Goal: Use online tool/utility: Utilize a website feature to perform a specific function

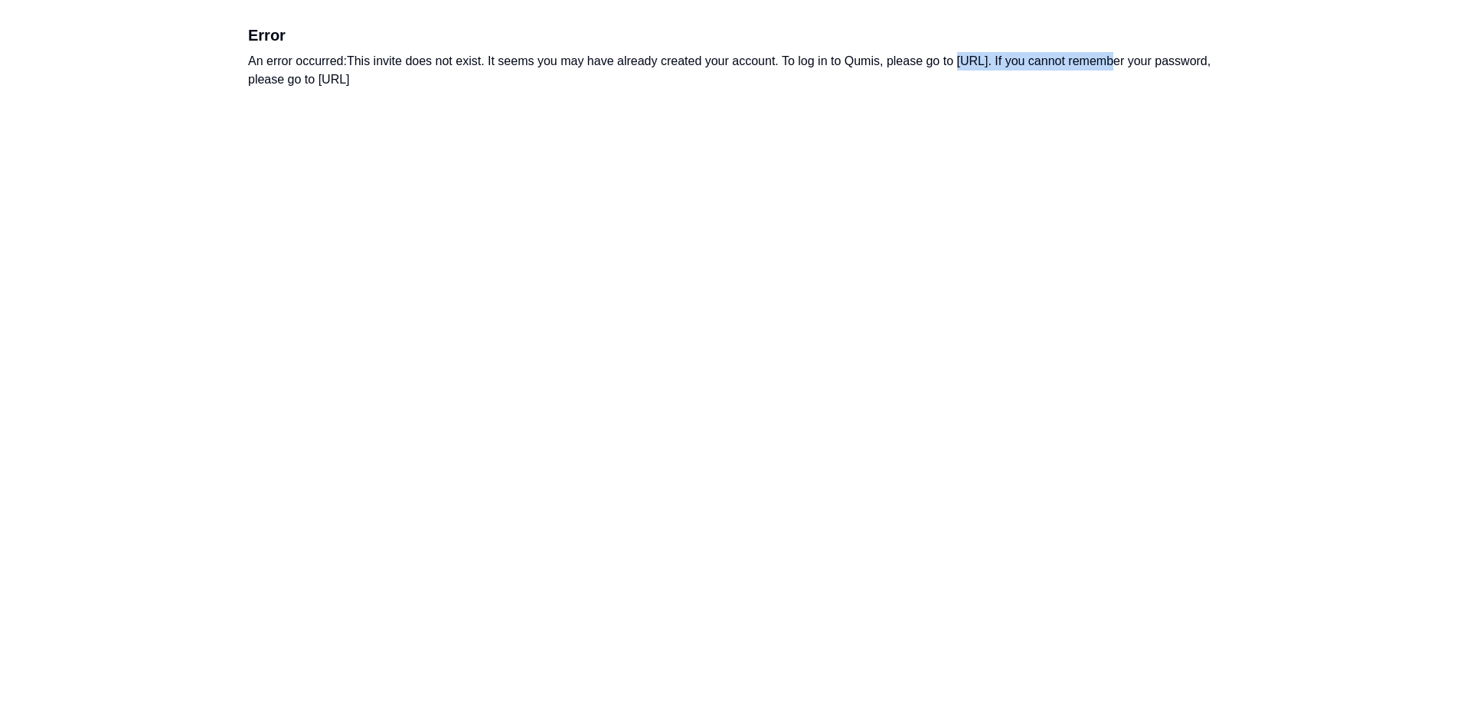
drag, startPoint x: 1103, startPoint y: 64, endPoint x: 961, endPoint y: 69, distance: 141.8
click at [961, 69] on div "An error occurred: This invite does not exist. It seems you may have already cr…" at bounding box center [732, 70] width 968 height 37
copy div "[URL]"
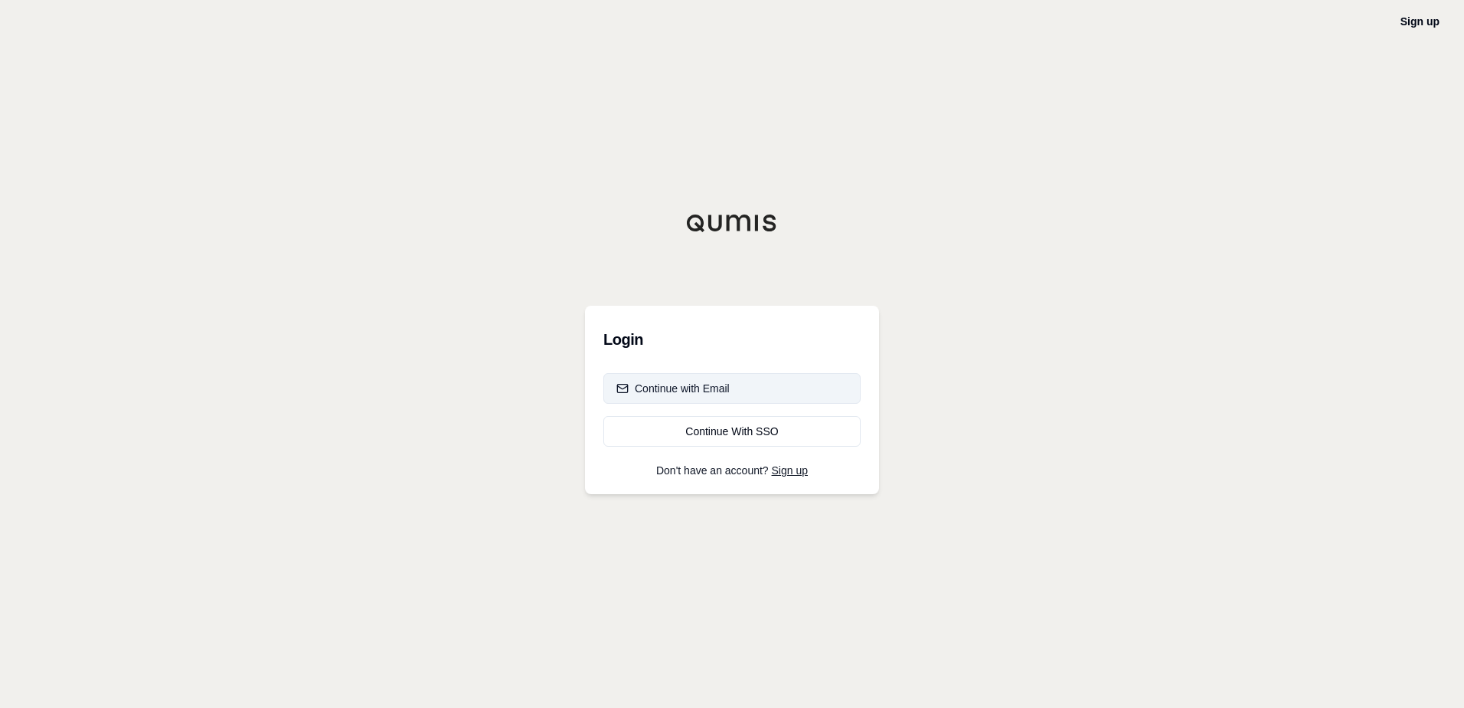
click at [725, 395] on div "Continue with Email" at bounding box center [673, 388] width 113 height 15
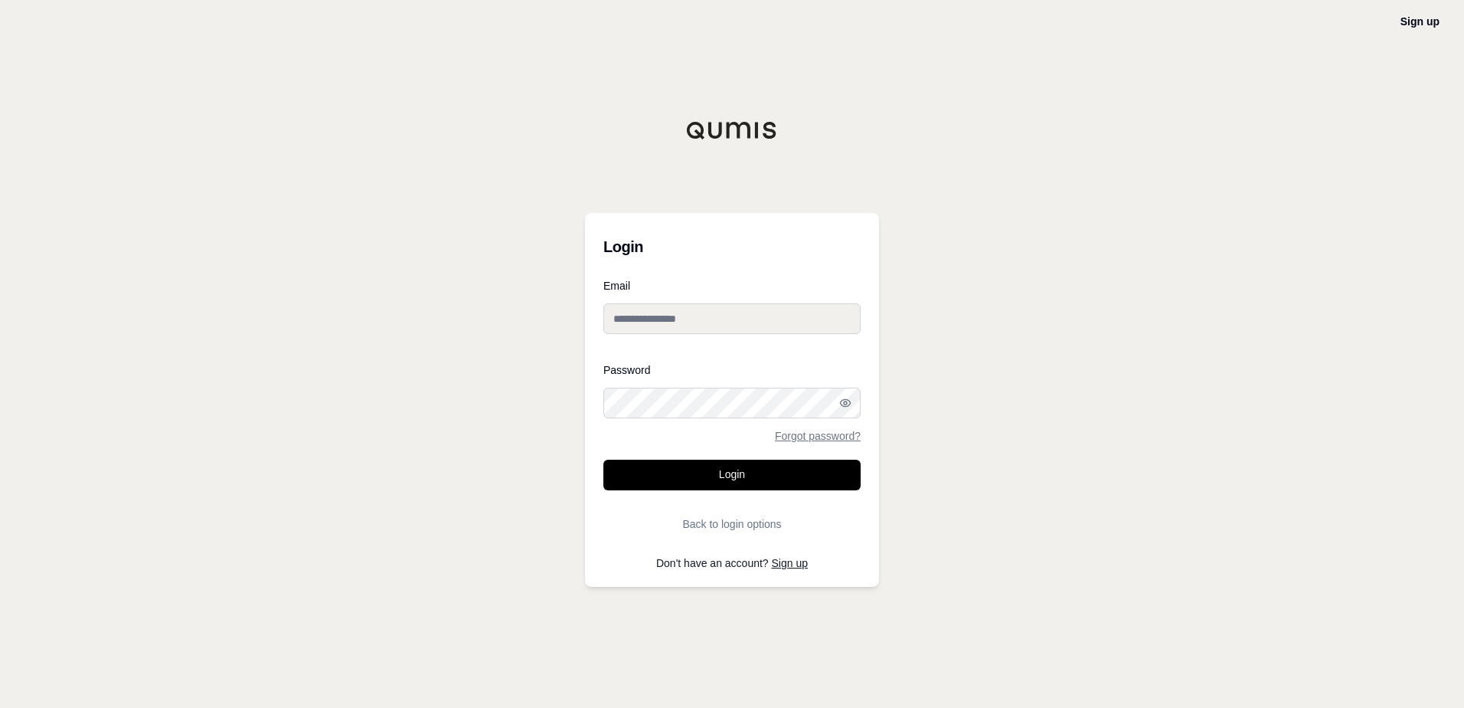
type input "**********"
click at [767, 482] on button "Login" at bounding box center [732, 475] width 257 height 31
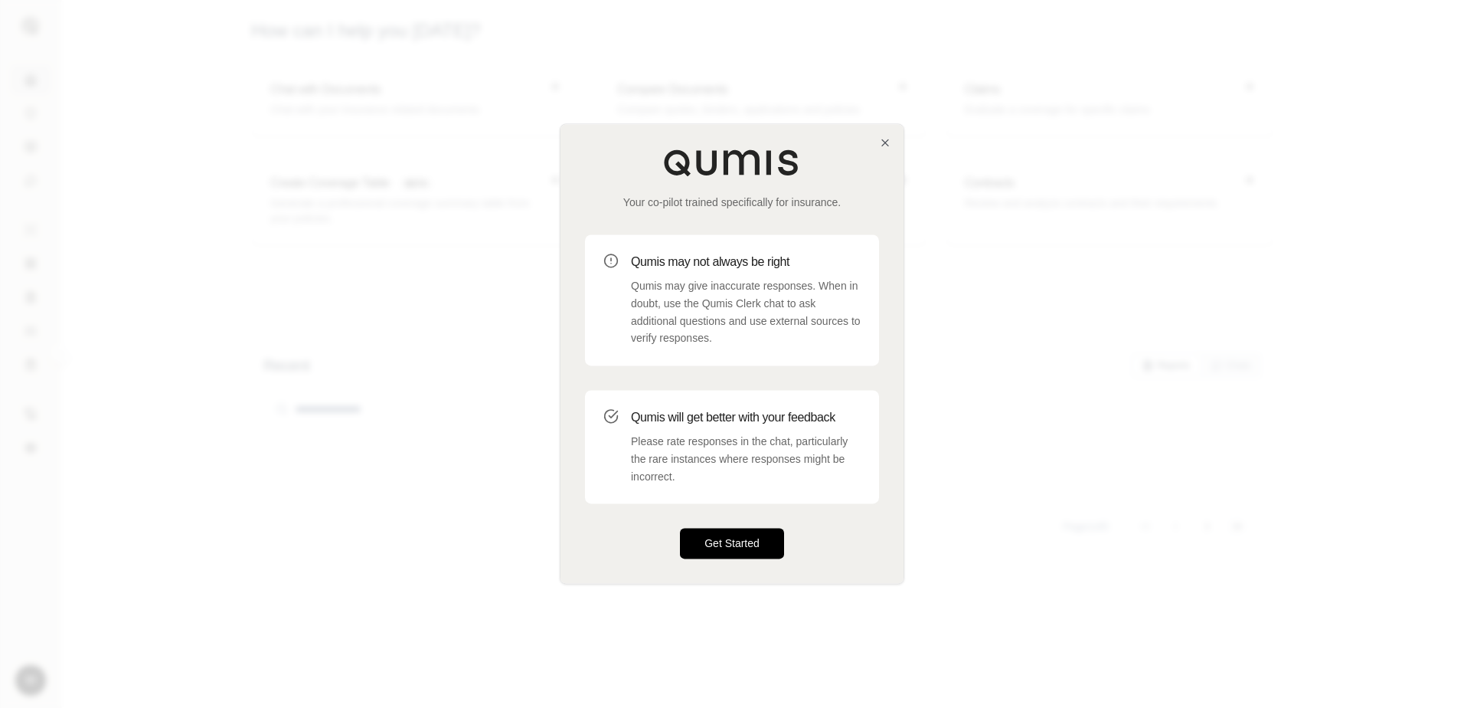
click at [712, 539] on button "Get Started" at bounding box center [732, 543] width 104 height 31
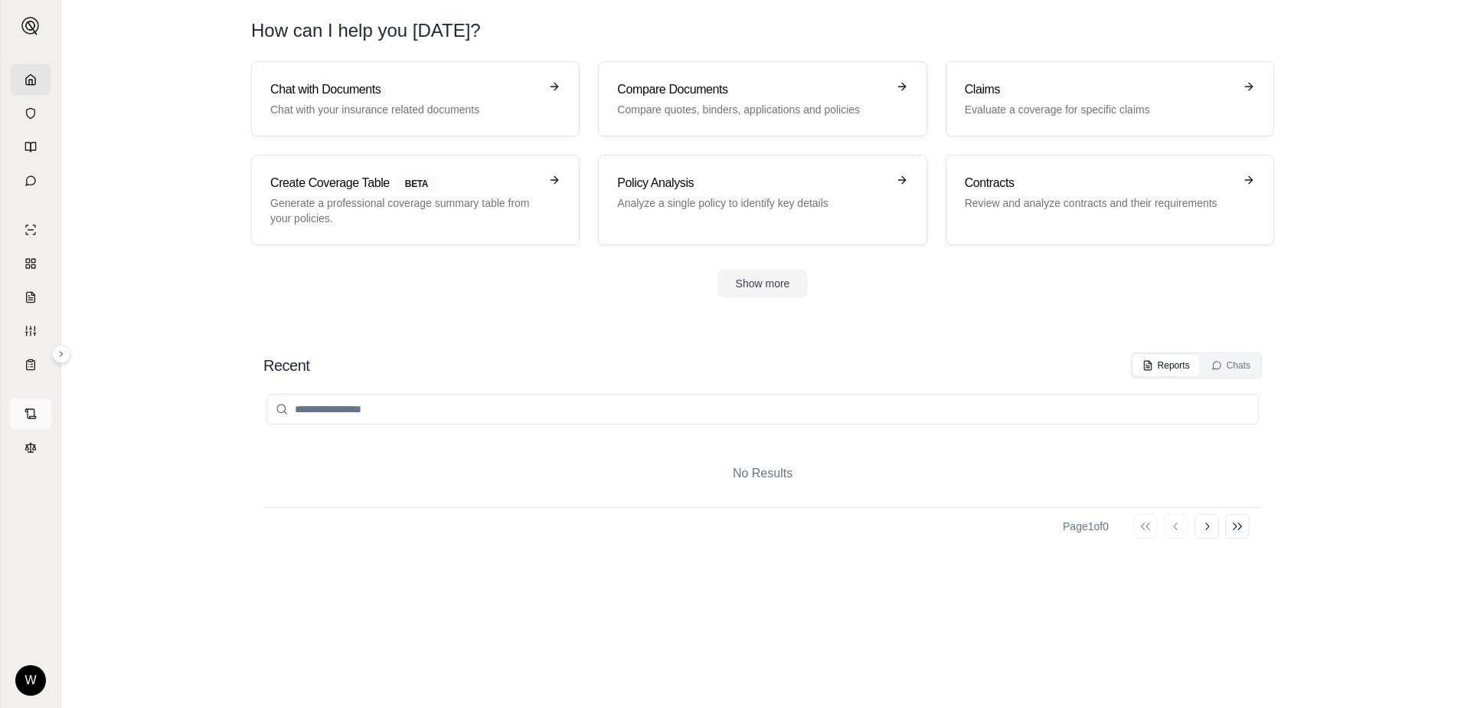
click at [27, 416] on icon at bounding box center [31, 413] width 12 height 12
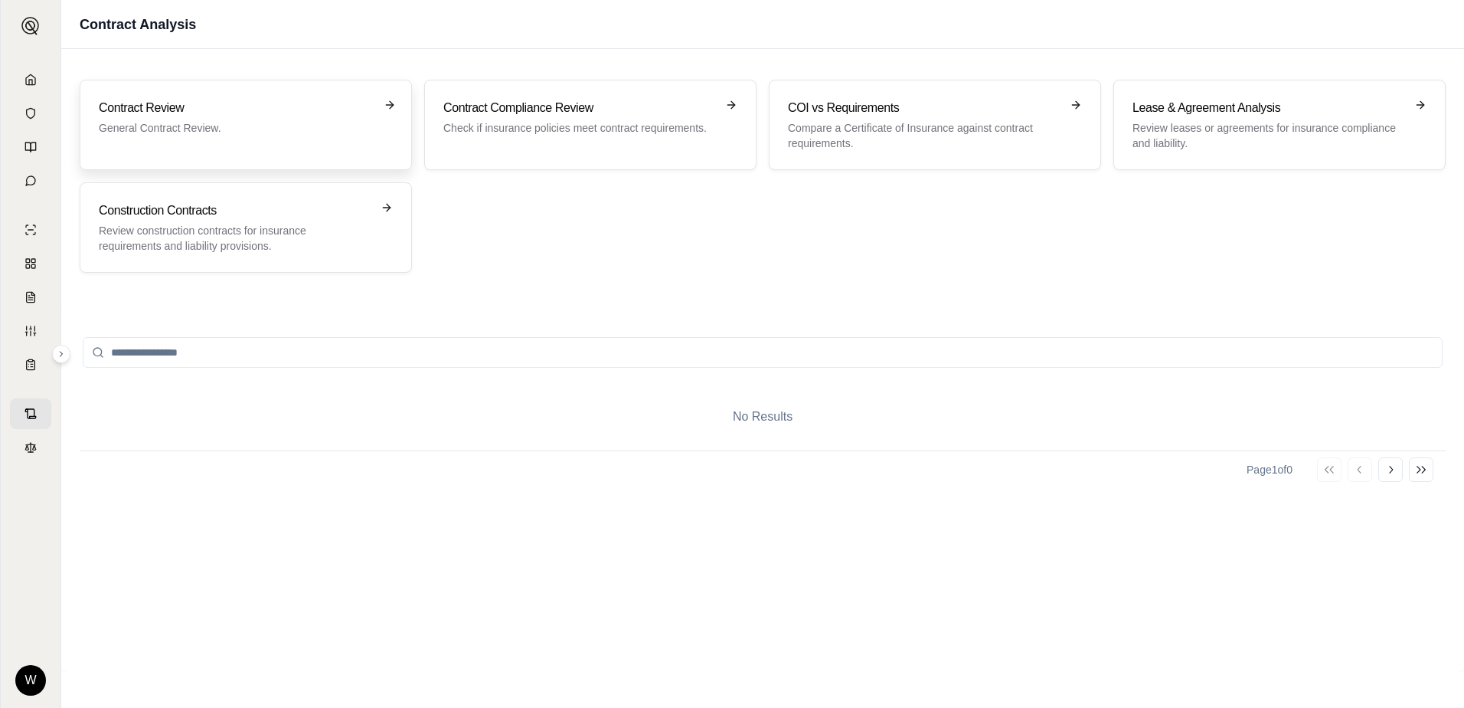
click at [312, 123] on p "General Contract Review." at bounding box center [235, 127] width 273 height 15
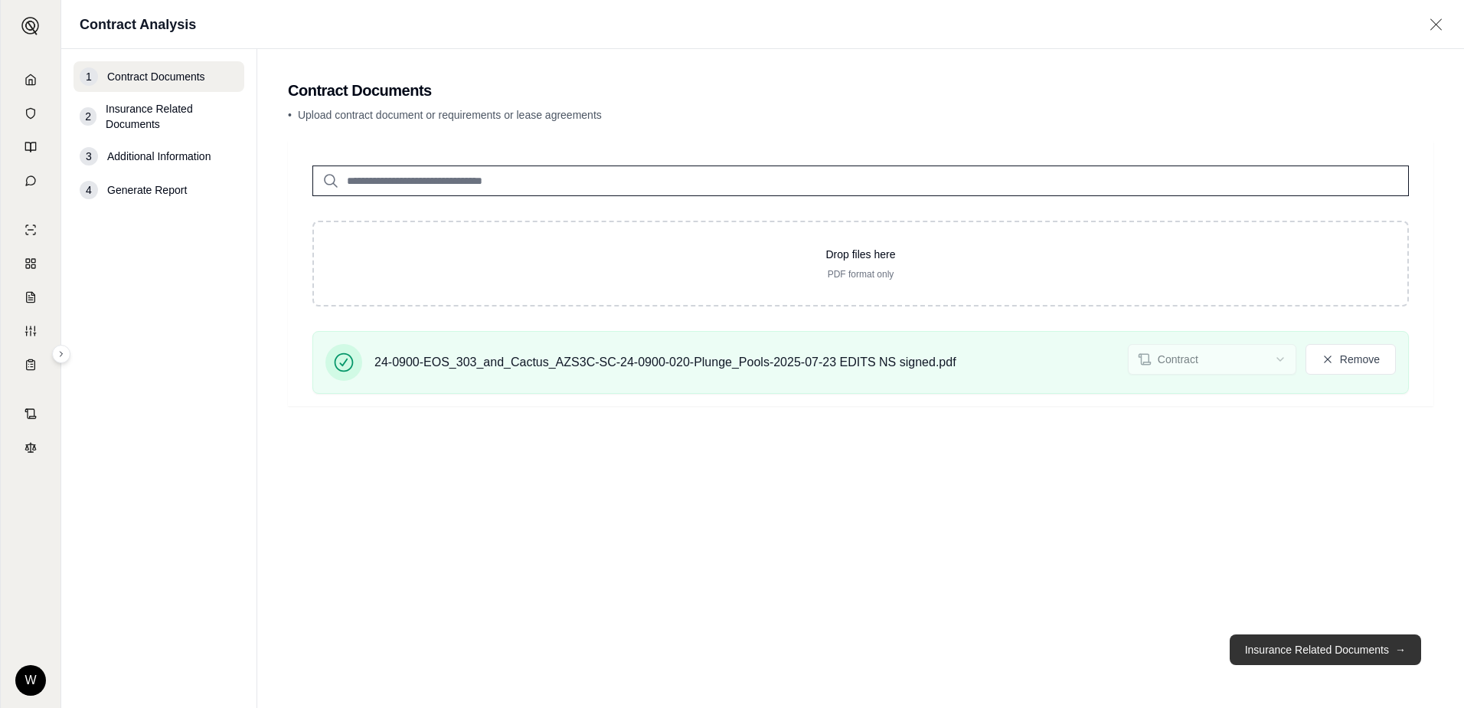
click at [1294, 645] on button "Insurance Related Documents →" at bounding box center [1325, 649] width 191 height 31
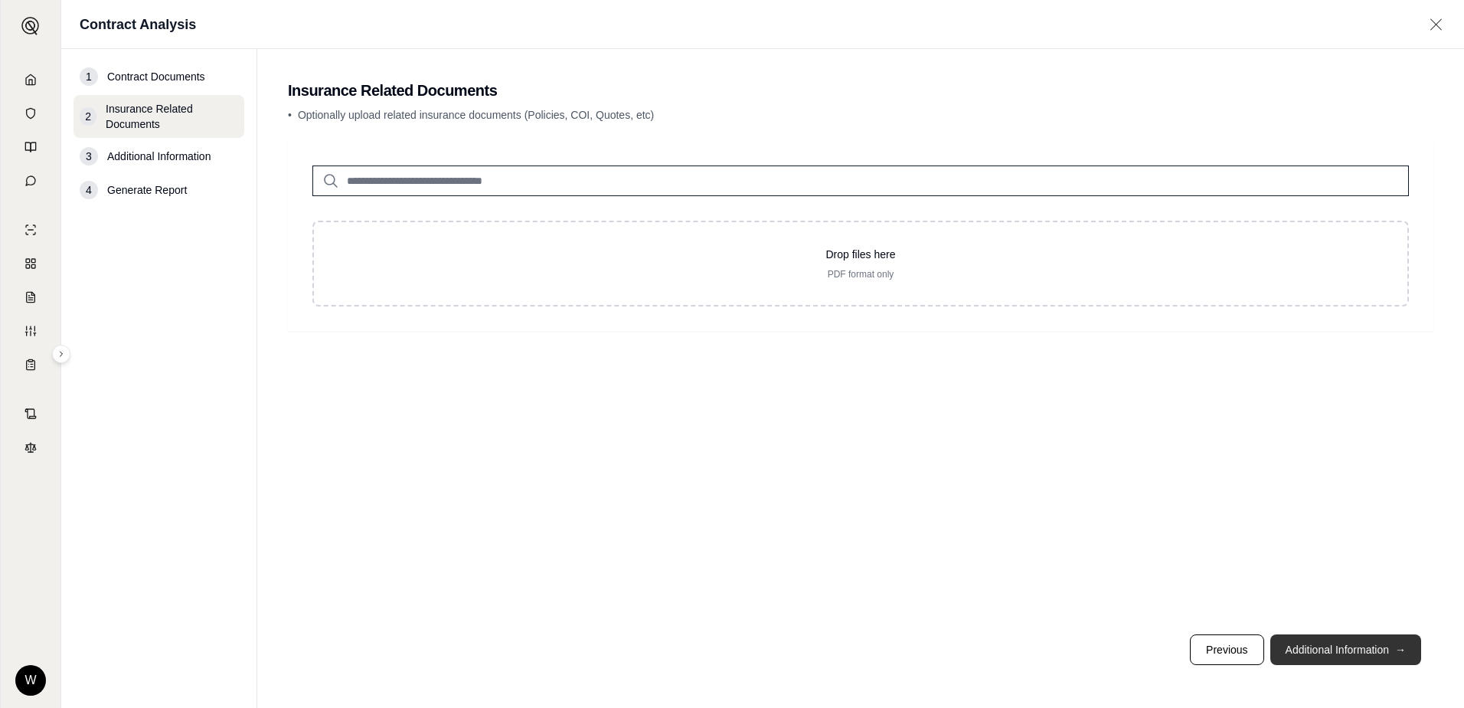
click at [1310, 649] on button "Additional Information →" at bounding box center [1346, 649] width 151 height 31
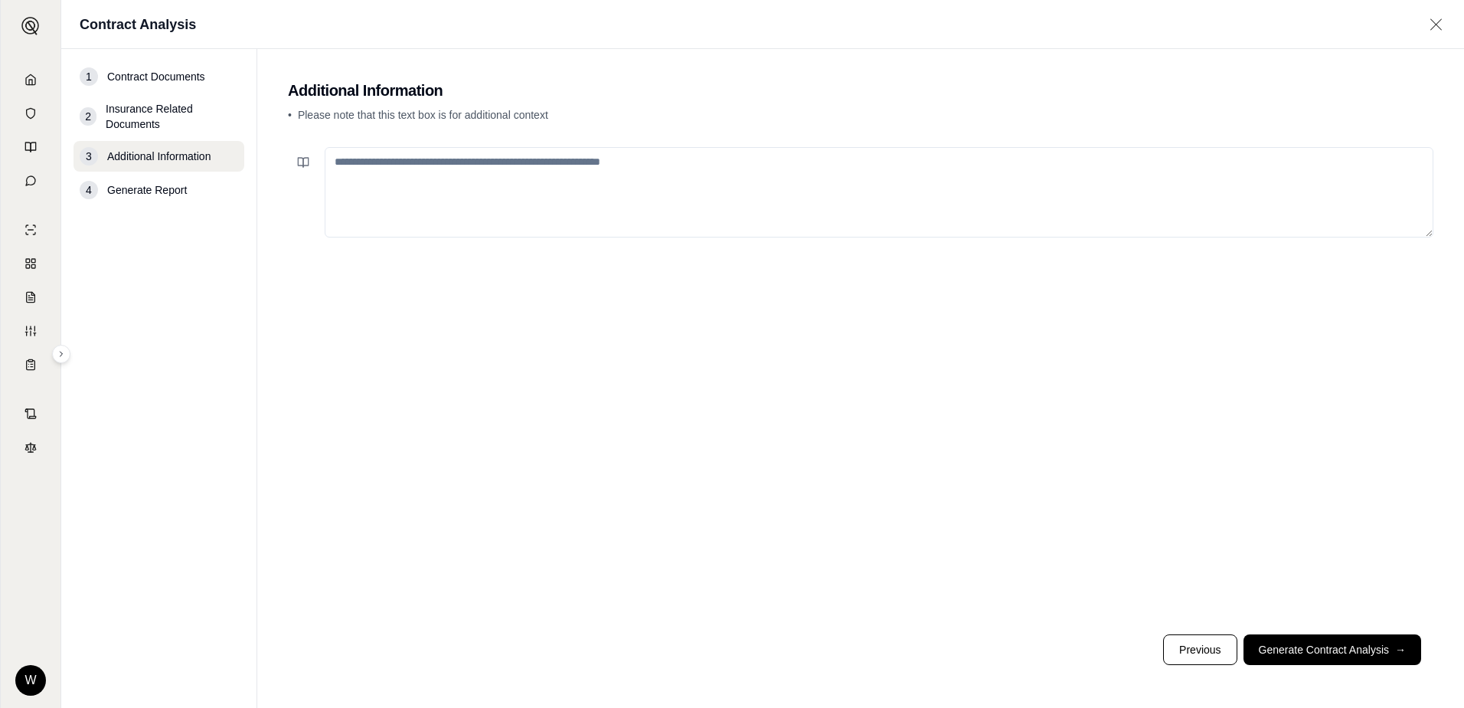
click at [579, 168] on textarea at bounding box center [879, 192] width 1109 height 90
type textarea "*"
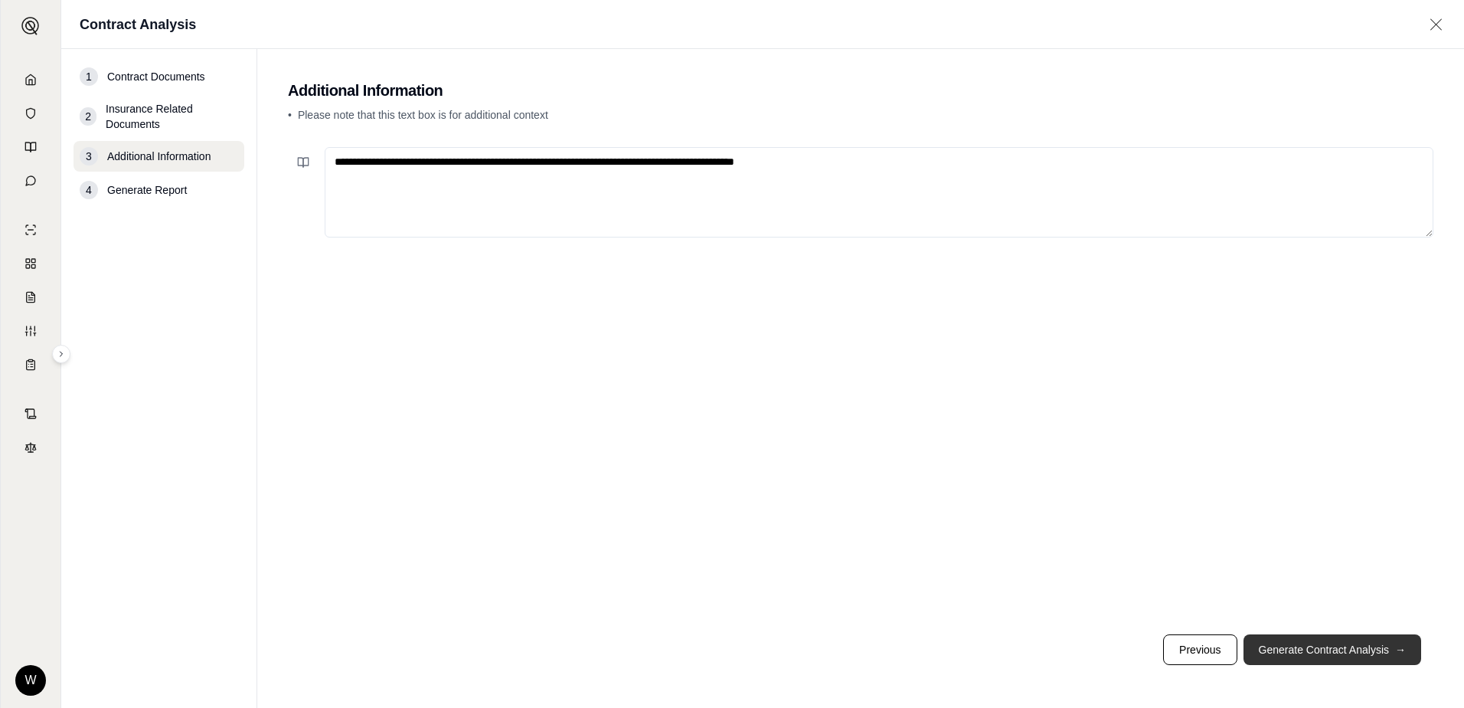
type textarea "**********"
click at [1317, 636] on button "Generate Contract Analysis →" at bounding box center [1333, 649] width 178 height 31
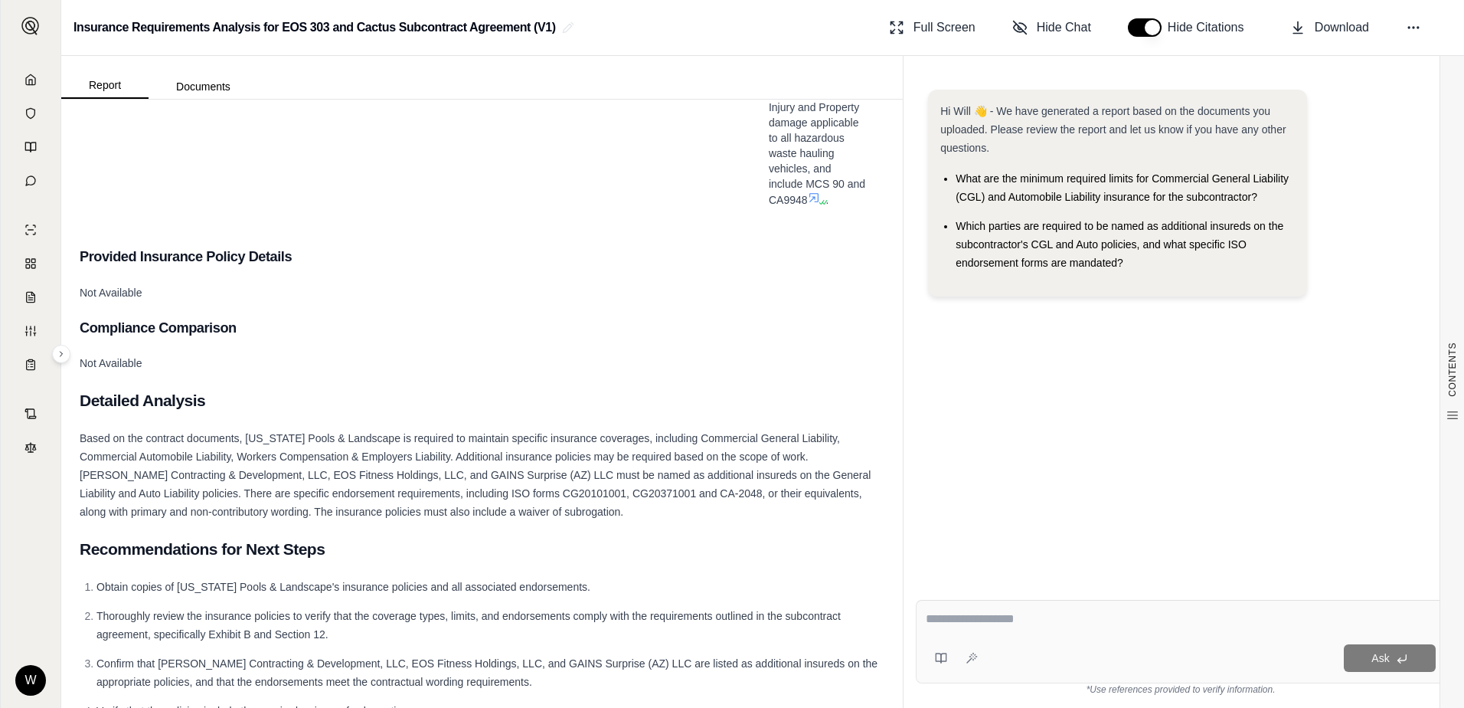
scroll to position [1899, 0]
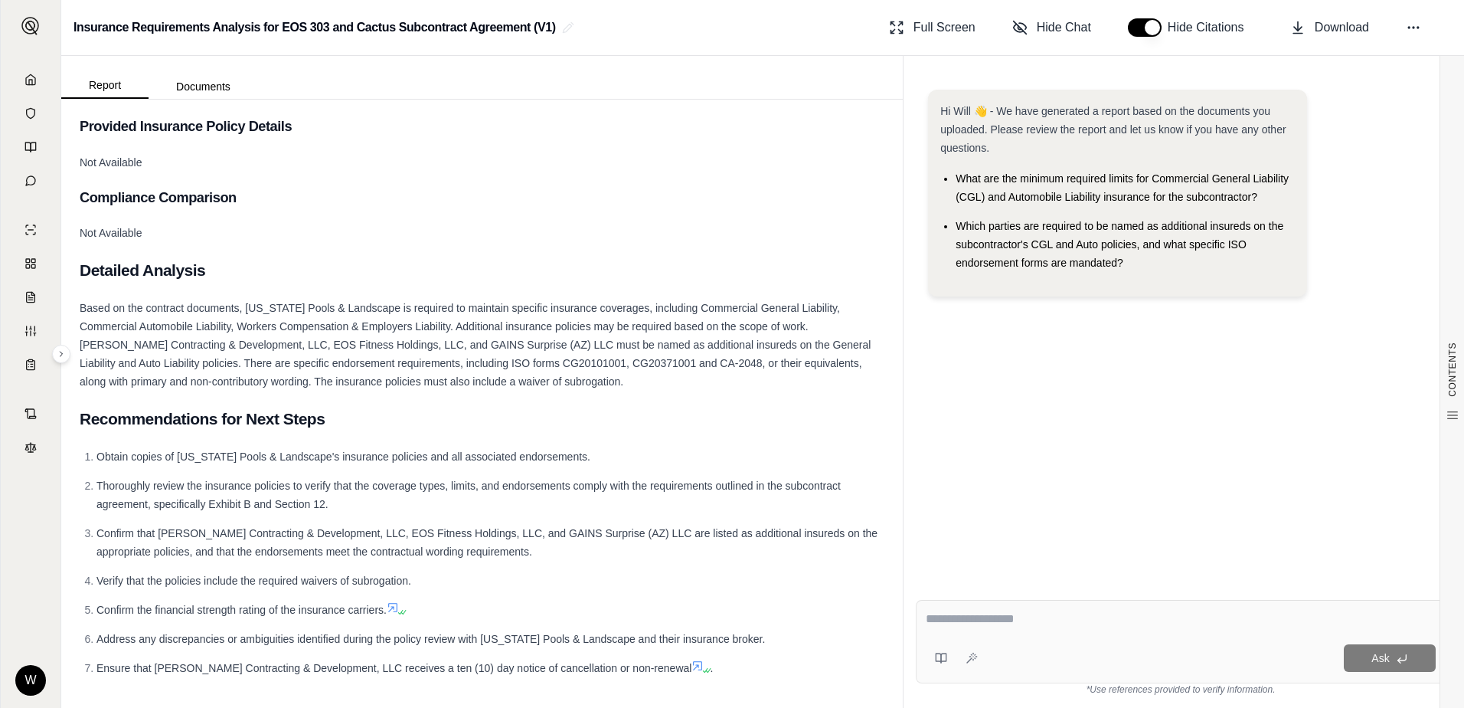
click at [1021, 613] on textarea at bounding box center [1181, 619] width 510 height 18
type textarea "**********"
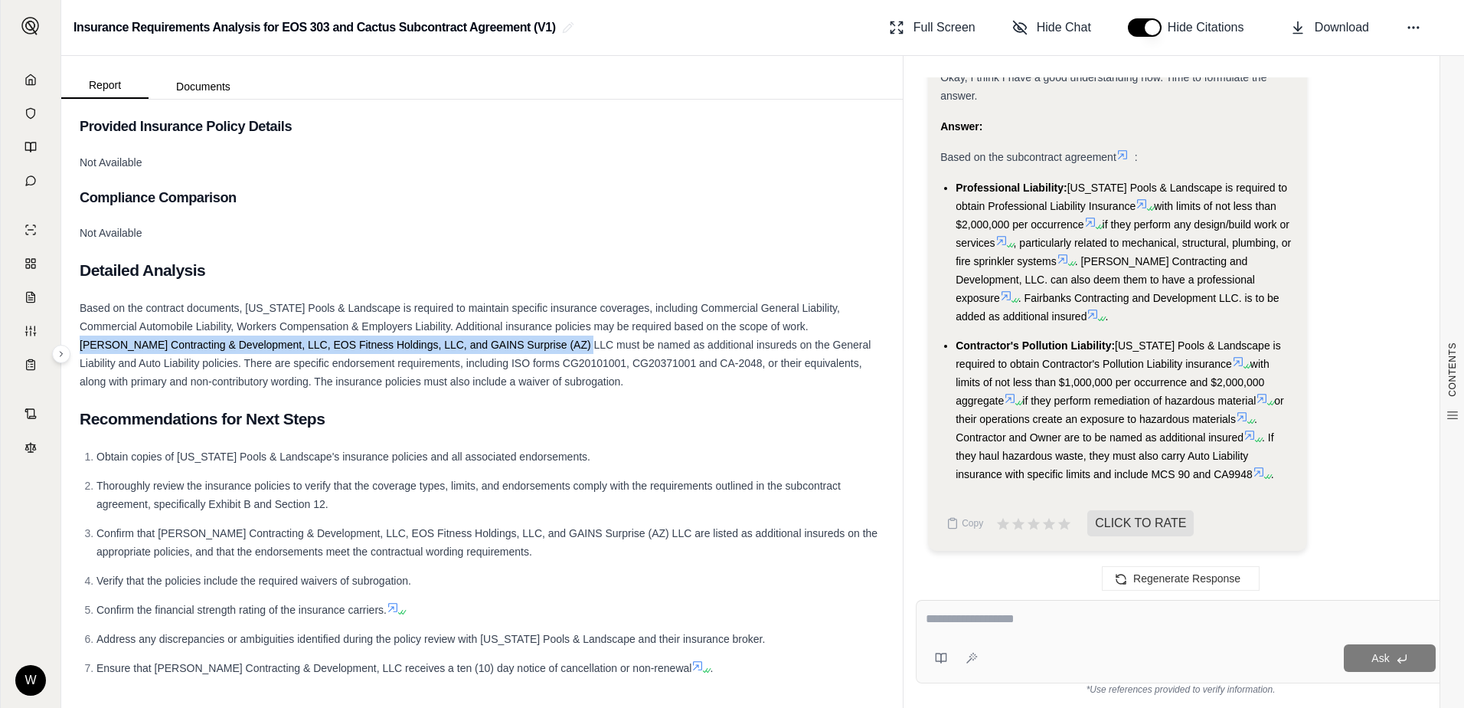
drag, startPoint x: 522, startPoint y: 348, endPoint x: 812, endPoint y: 329, distance: 290.9
click at [812, 329] on span "Based on the contract documents, California Pools & Landscape is required to ma…" at bounding box center [475, 345] width 791 height 86
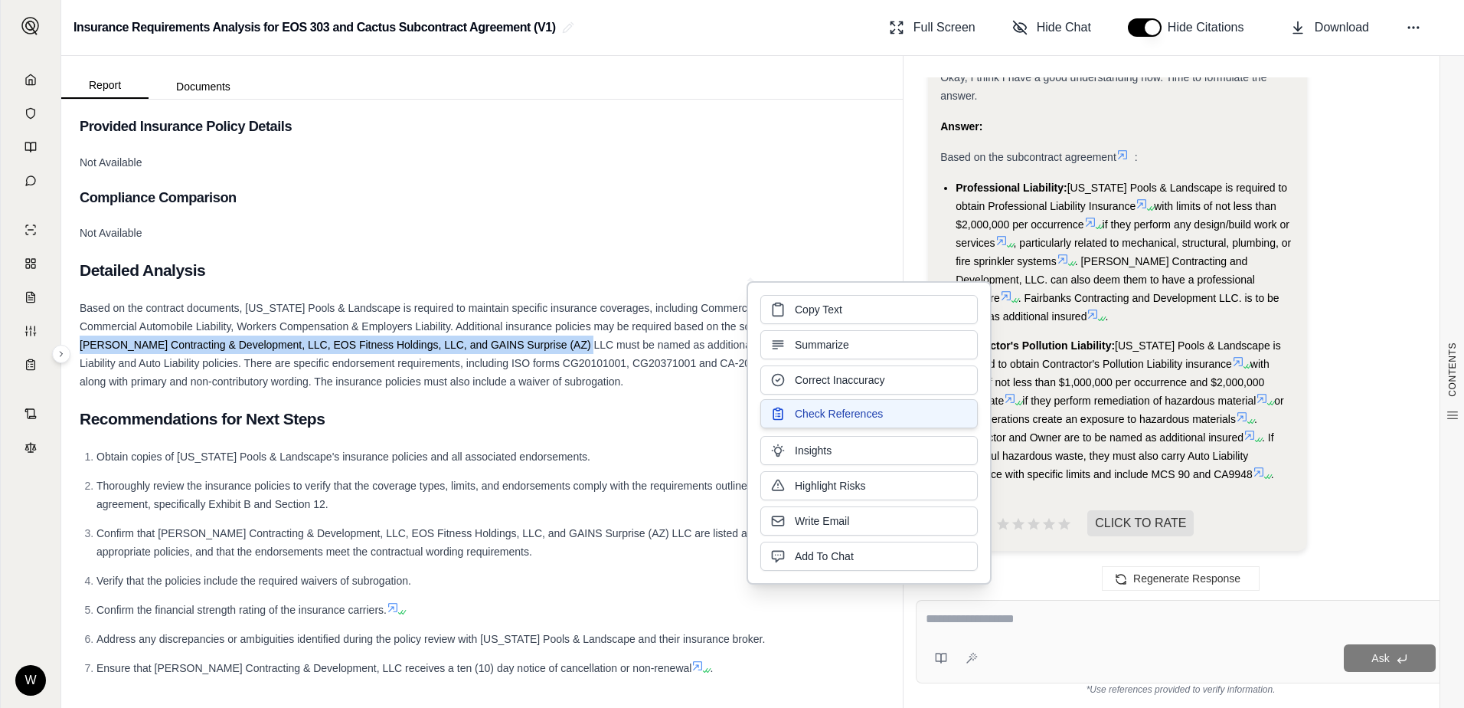
copy span "Fairbank's Contracting & Development, LLC, EOS Fitness Holdings, LLC, and GAINS…"
click at [826, 308] on span "Copy Text" at bounding box center [818, 307] width 47 height 15
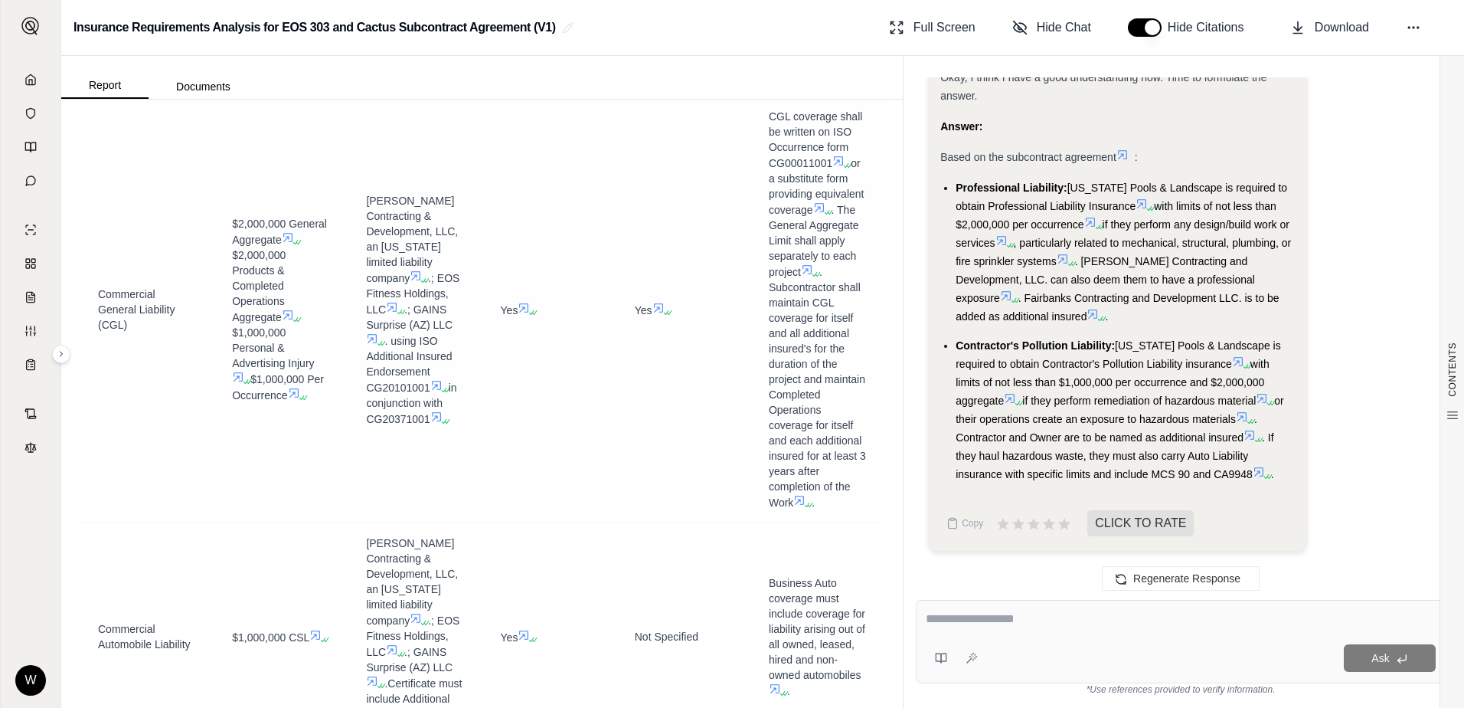
scroll to position [443, 0]
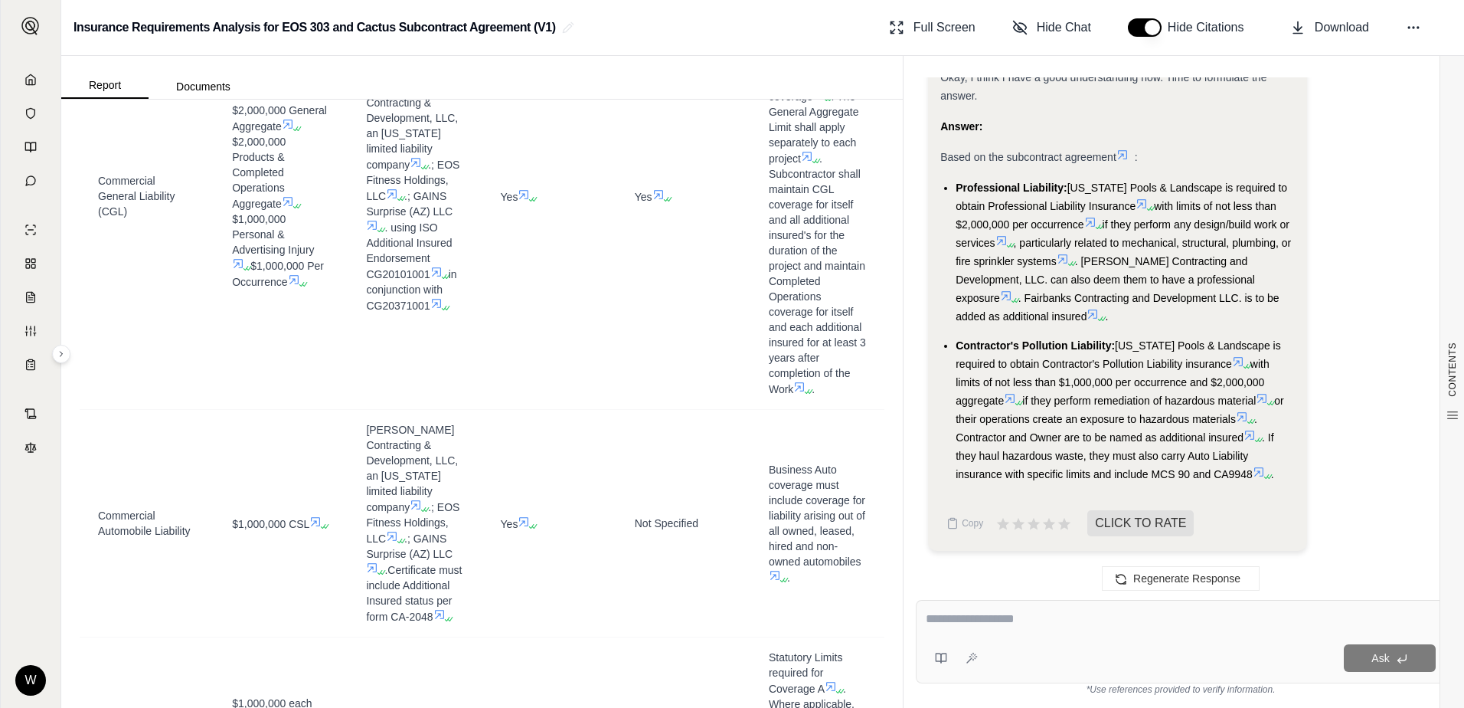
click at [1081, 632] on div at bounding box center [1181, 622] width 510 height 24
click at [1015, 624] on textarea at bounding box center [1181, 619] width 510 height 18
type textarea "**********"
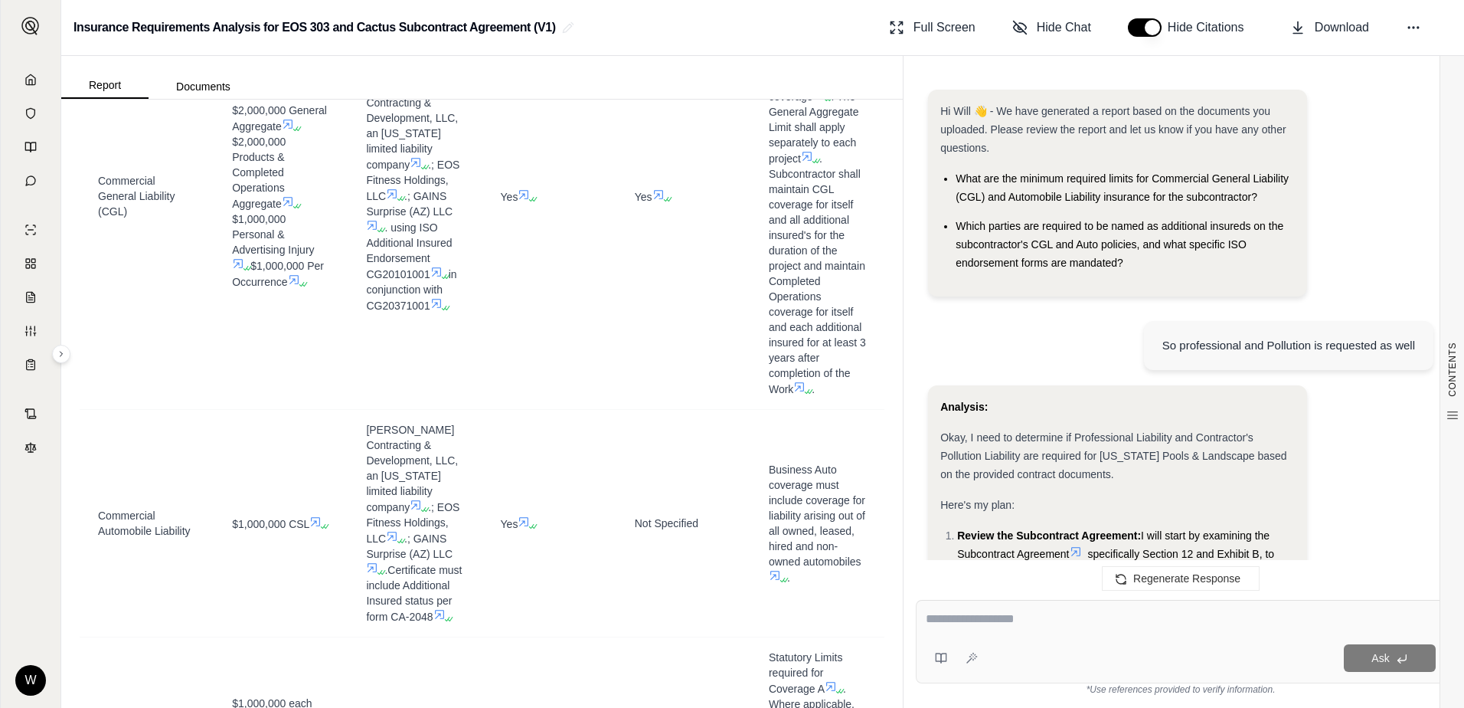
scroll to position [2351, 0]
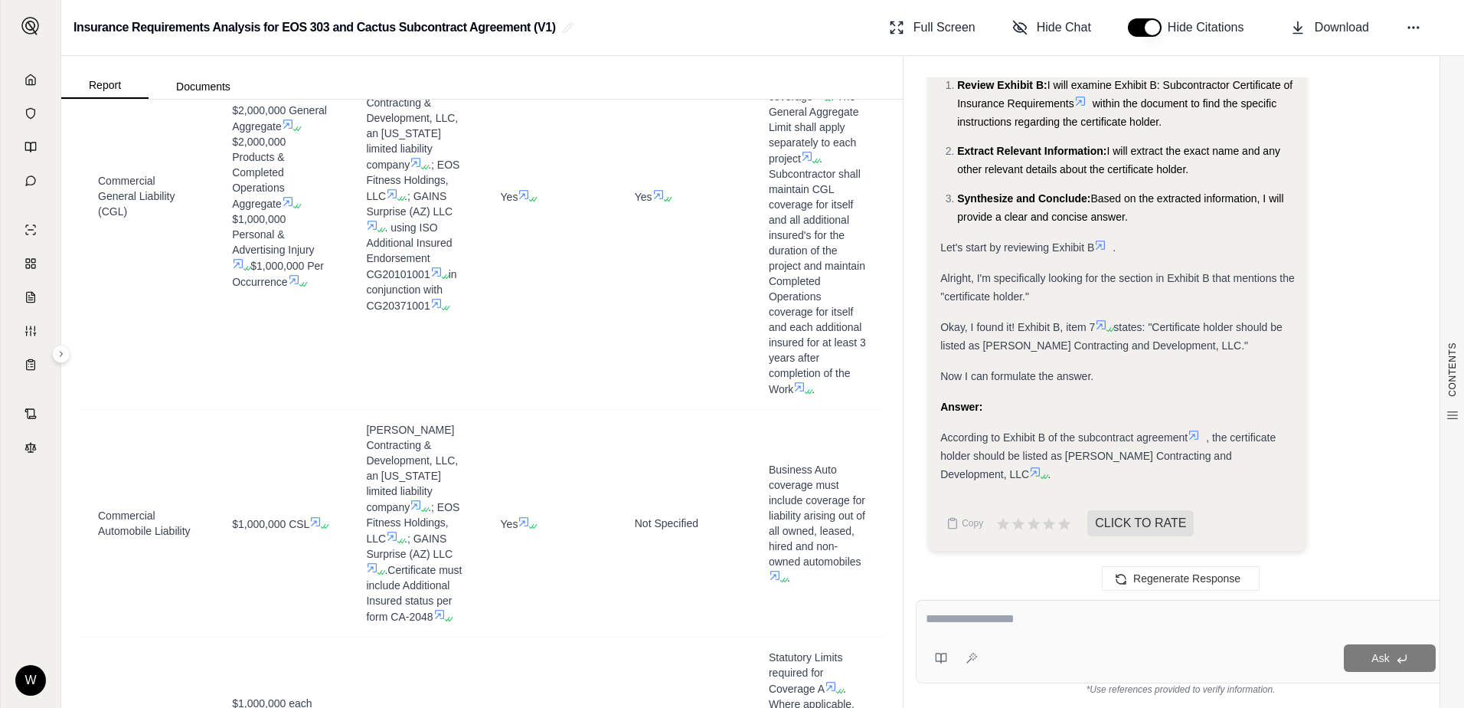
click at [1192, 623] on textarea at bounding box center [1181, 619] width 510 height 18
type textarea "**********"
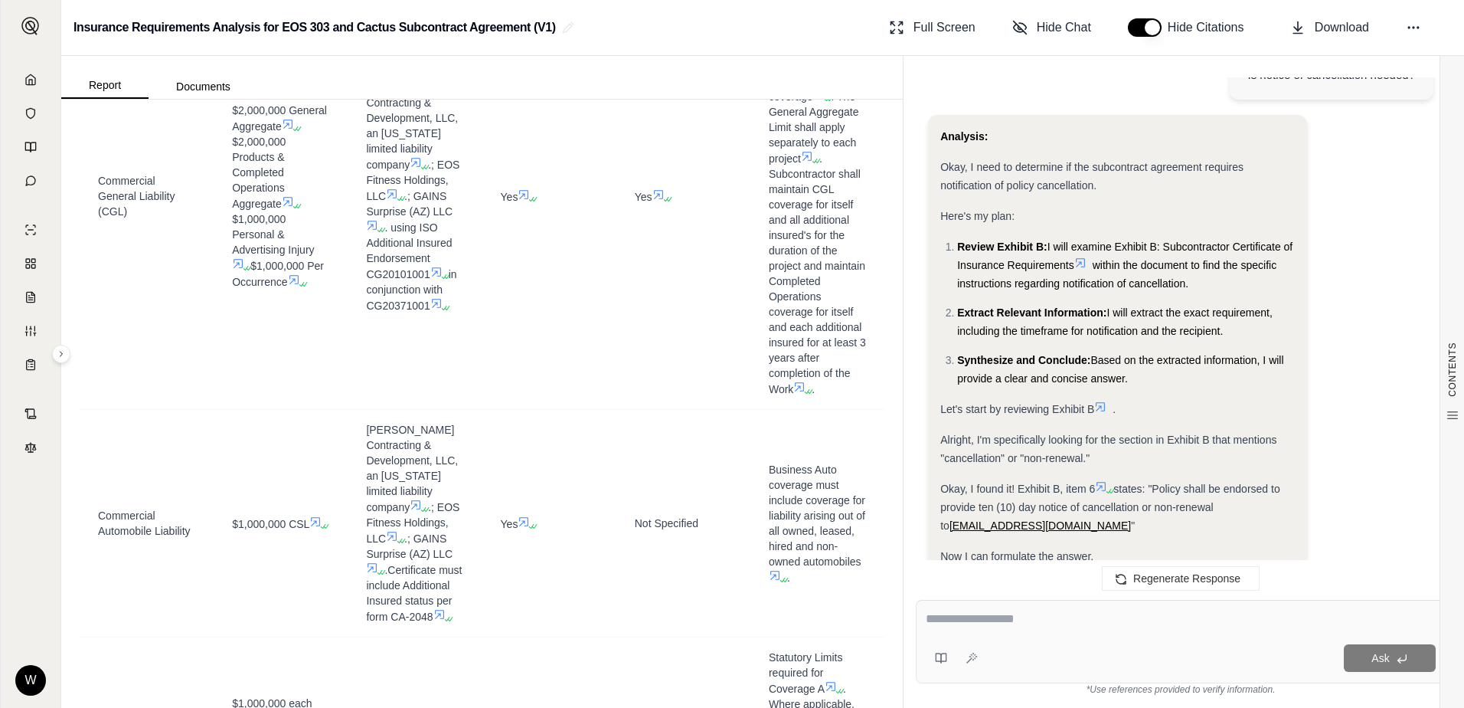
scroll to position [3182, 0]
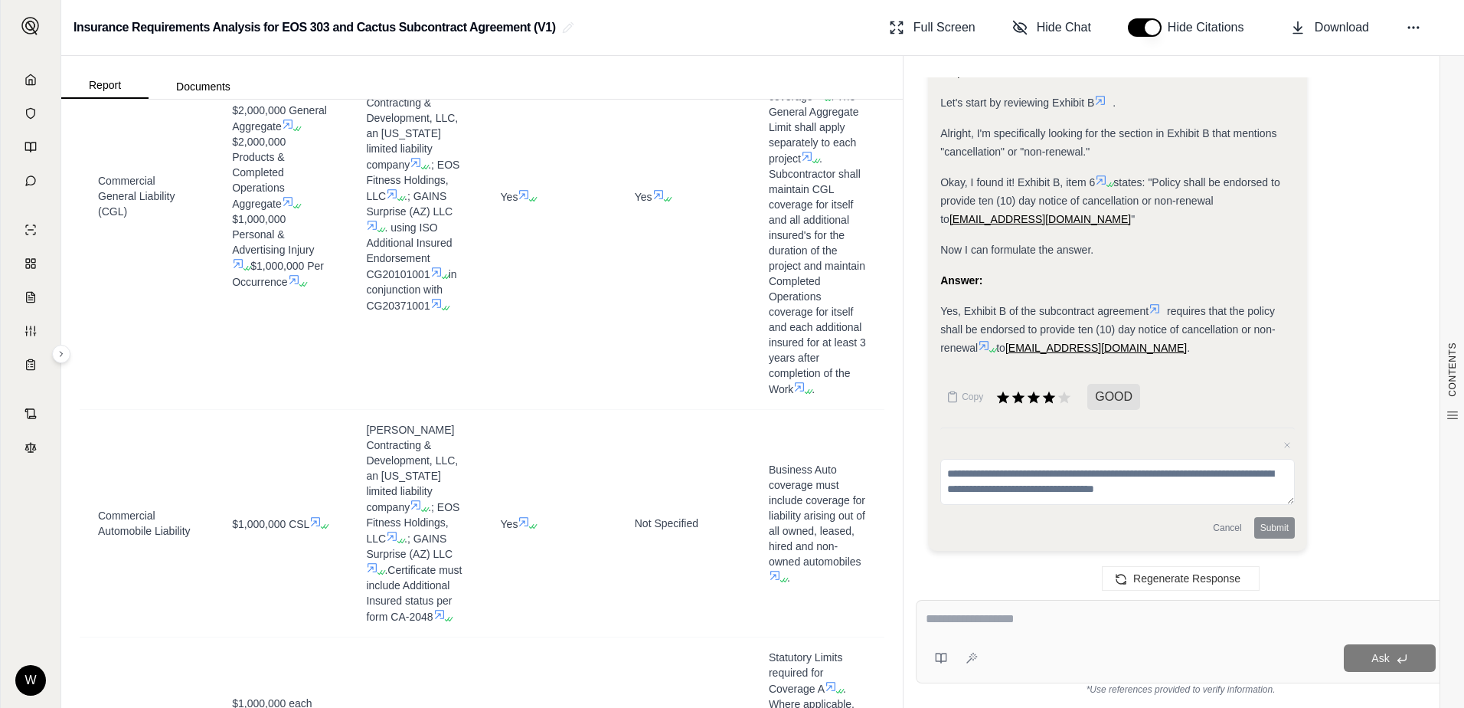
click at [1133, 624] on textarea at bounding box center [1181, 619] width 510 height 18
type textarea "**********"
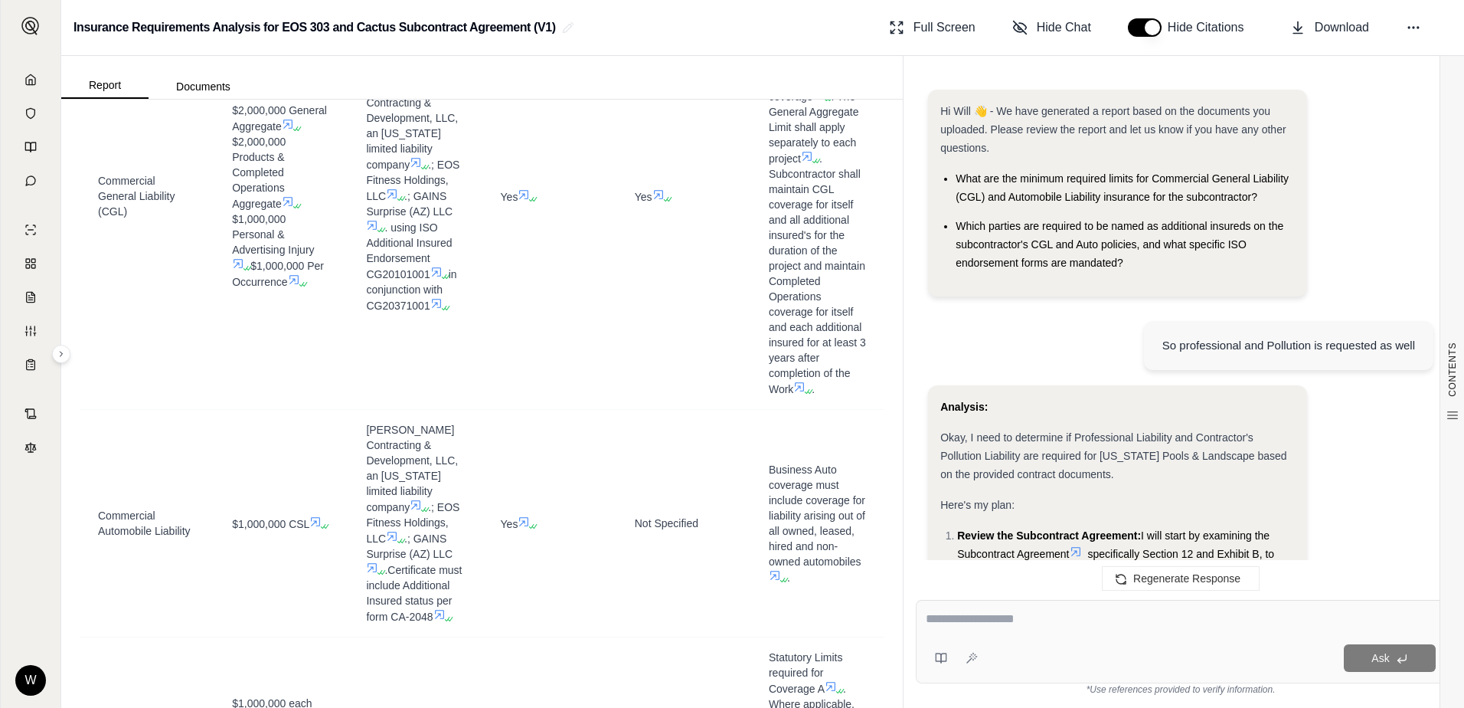
scroll to position [4320, 0]
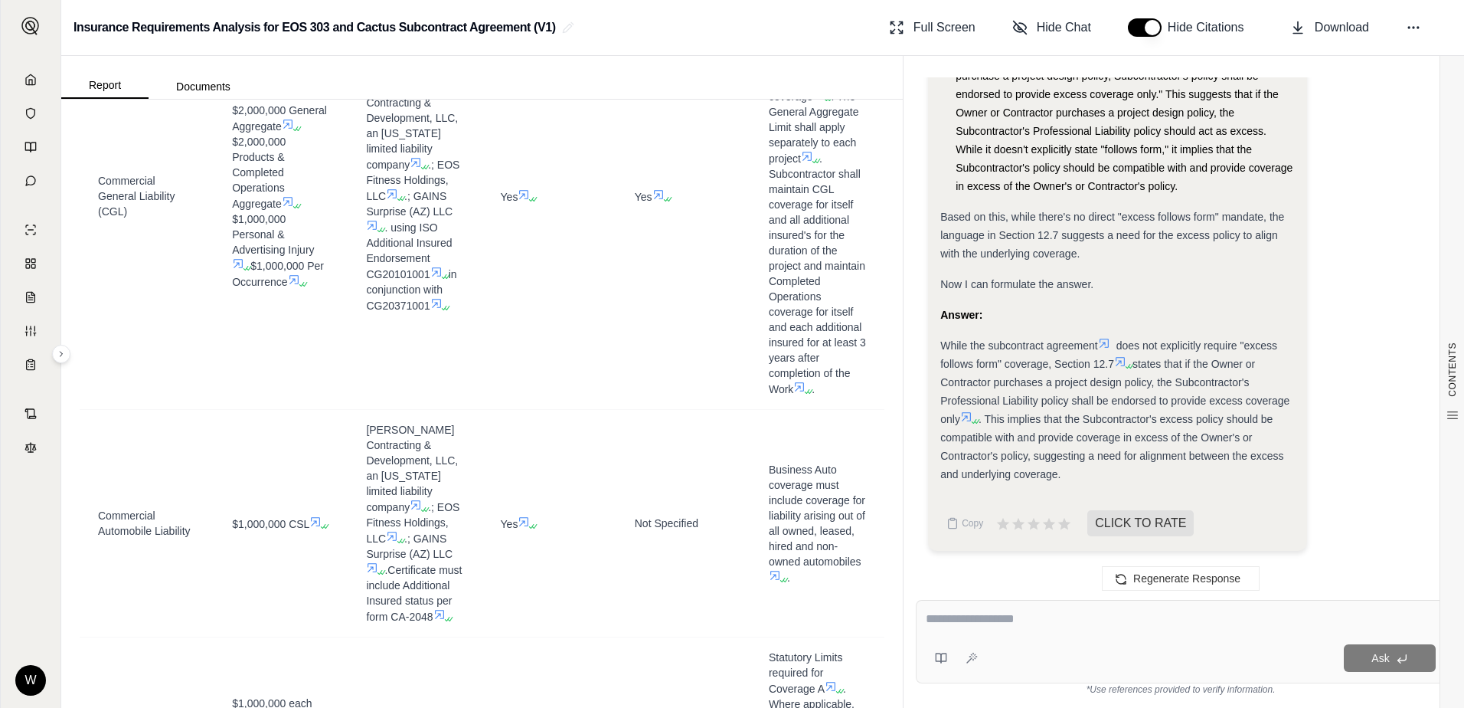
click at [1107, 624] on textarea at bounding box center [1181, 619] width 510 height 18
type textarea "**********"
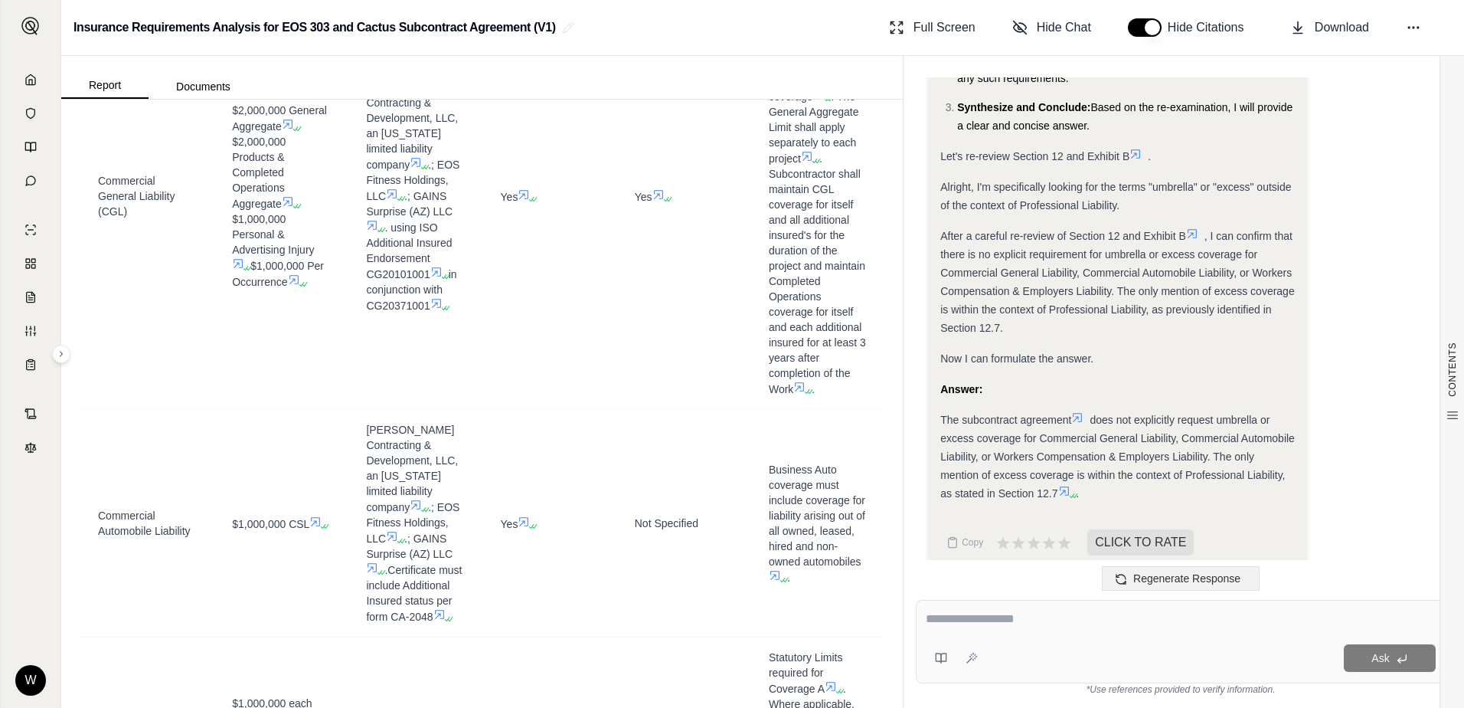
scroll to position [5172, 0]
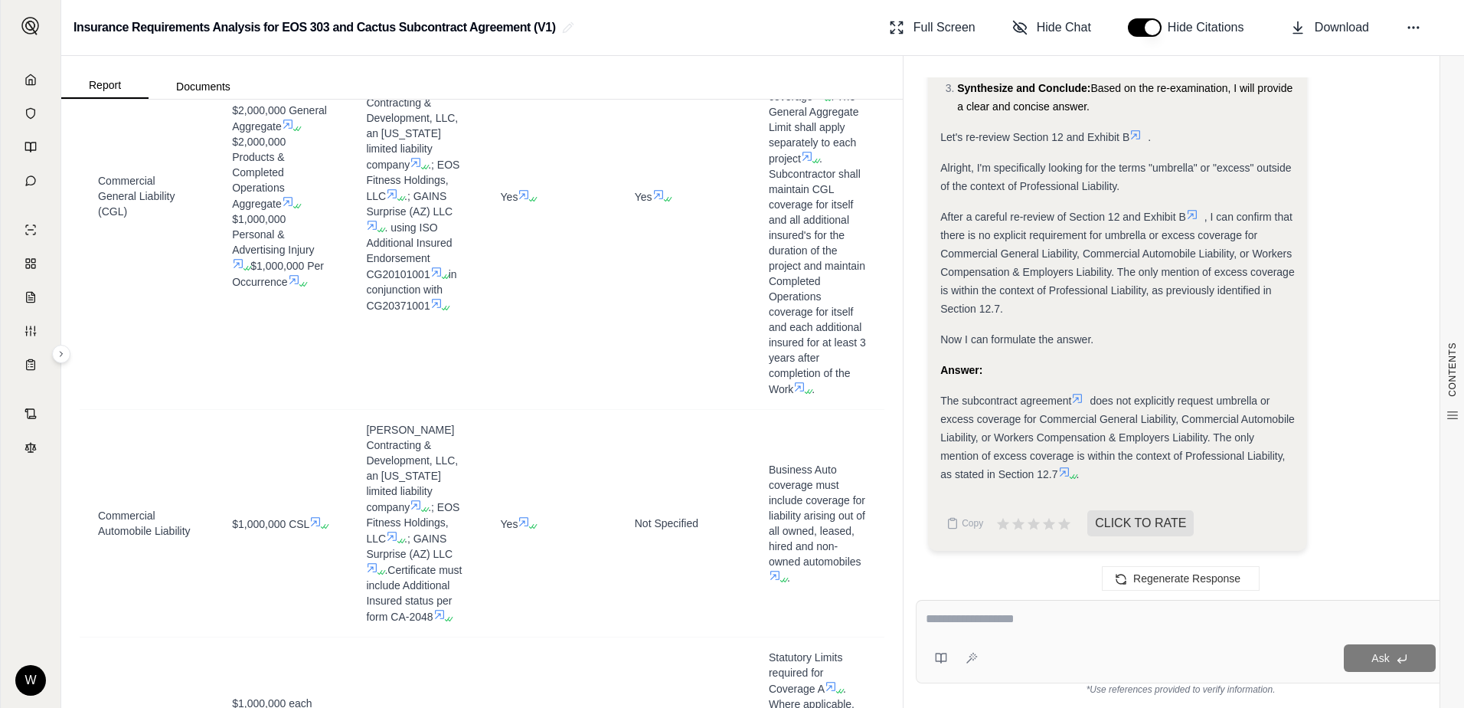
click at [1146, 631] on div at bounding box center [1181, 622] width 510 height 24
click at [1126, 619] on textarea at bounding box center [1181, 619] width 510 height 18
type textarea "**********"
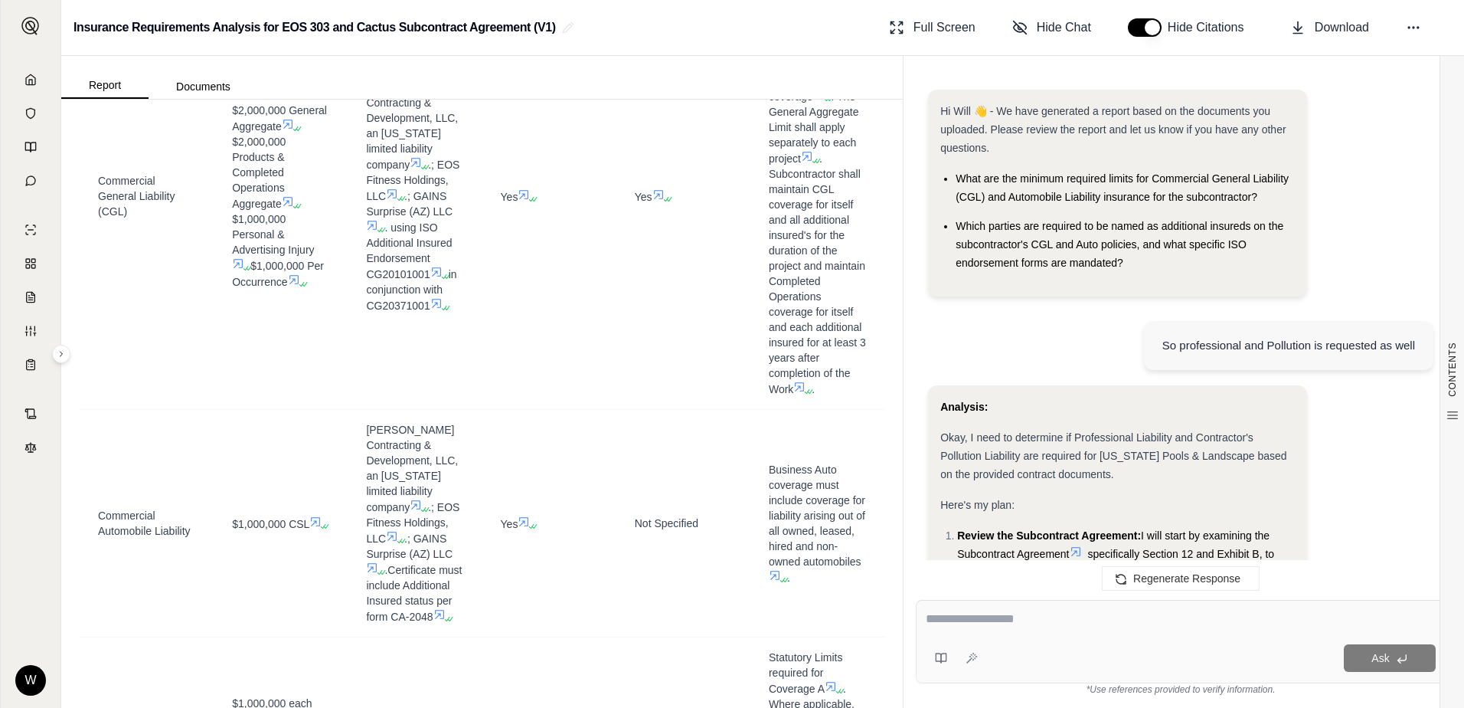
scroll to position [5889, 0]
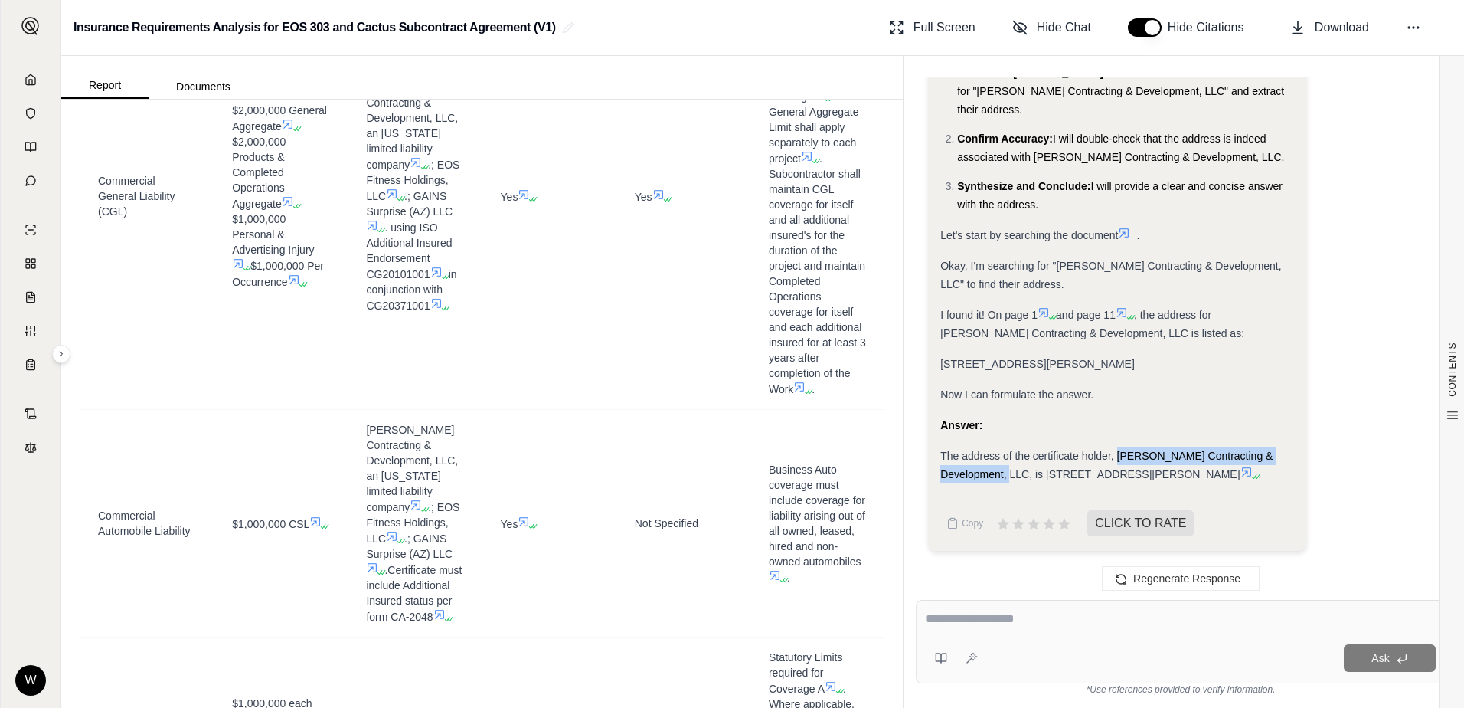
drag, startPoint x: 1027, startPoint y: 460, endPoint x: 1117, endPoint y: 437, distance: 92.3
click at [1117, 450] on span "The address of the certificate holder, Fairbank's Contracting & Development, LL…" at bounding box center [1106, 465] width 332 height 31
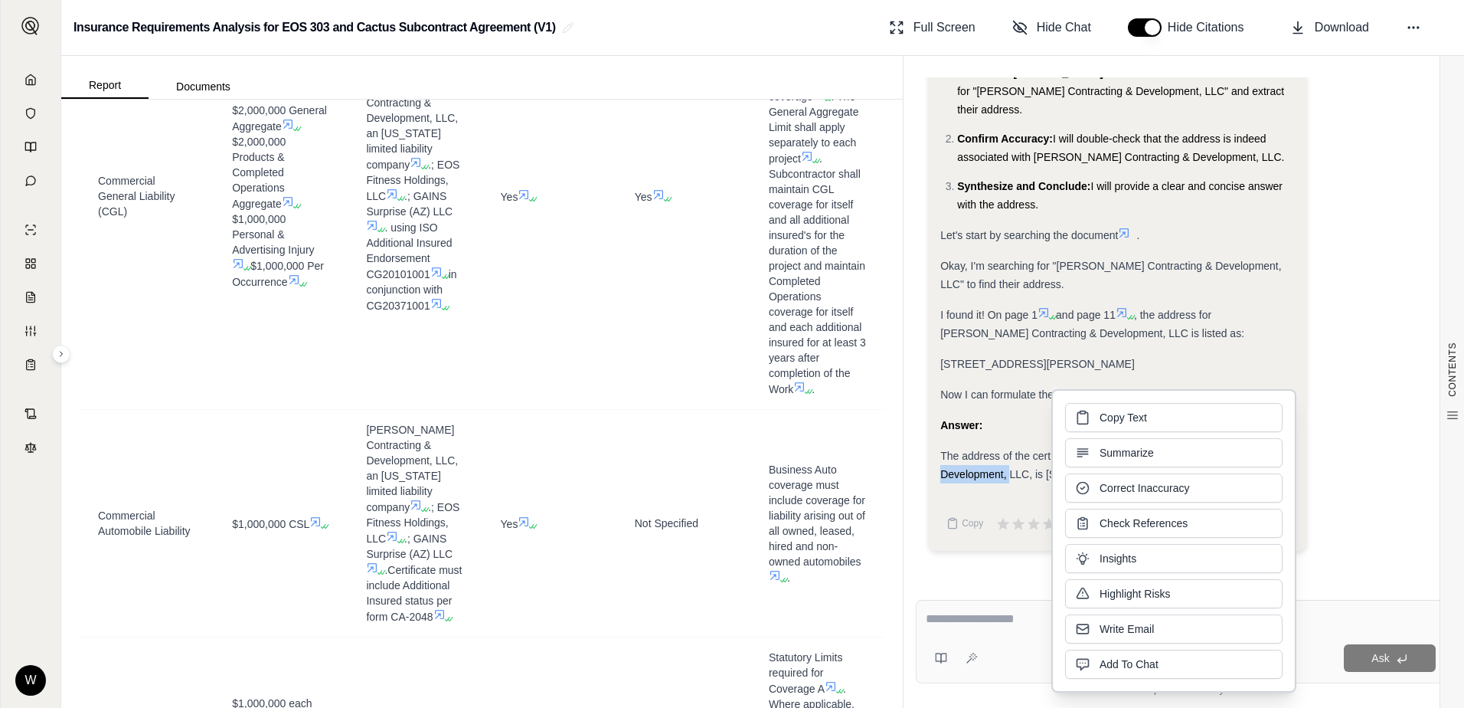
drag, startPoint x: 1117, startPoint y: 437, endPoint x: 1204, endPoint y: 414, distance: 90.5
click at [1204, 414] on button "Copy Text" at bounding box center [1174, 417] width 218 height 29
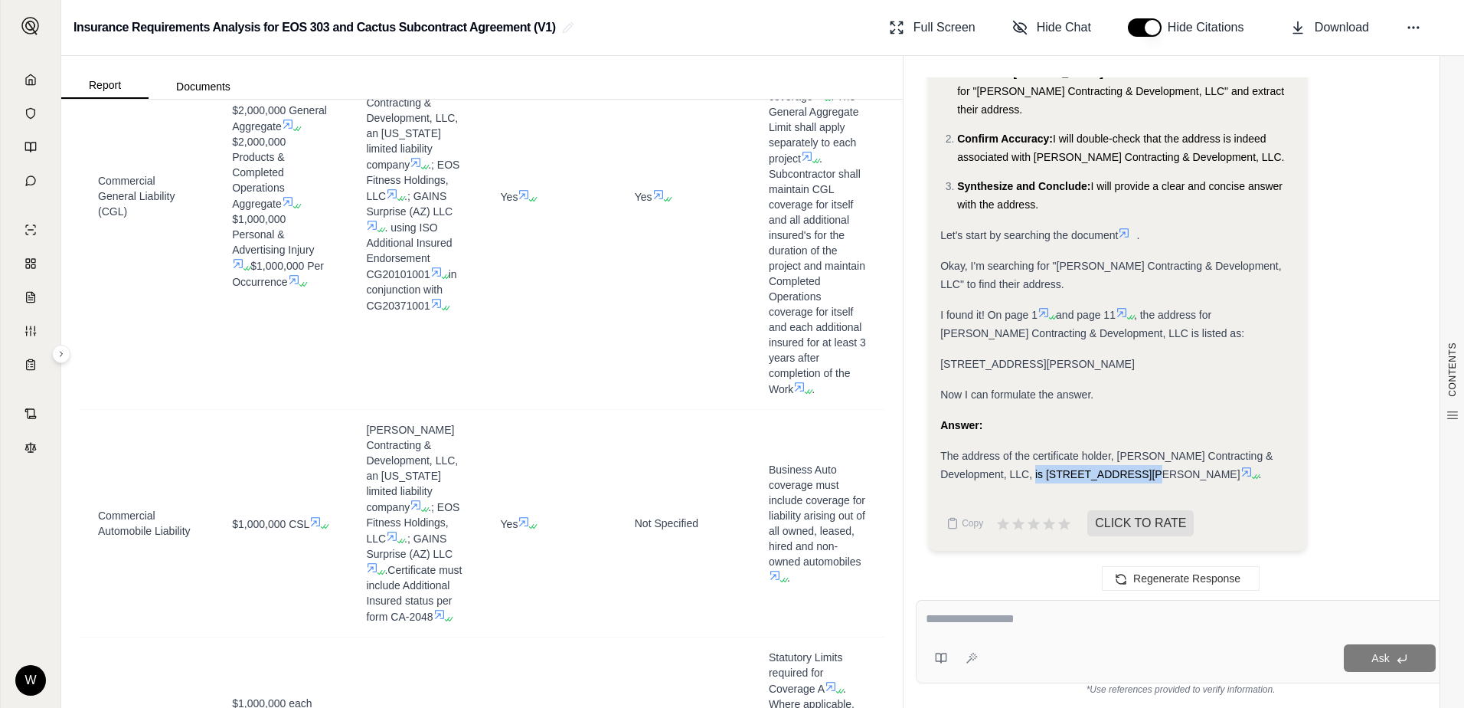
drag, startPoint x: 1048, startPoint y: 458, endPoint x: 1151, endPoint y: 463, distance: 103.5
click at [1151, 463] on div "The address of the certificate holder, Fairbank's Contracting & Development, LL…" at bounding box center [1117, 464] width 355 height 37
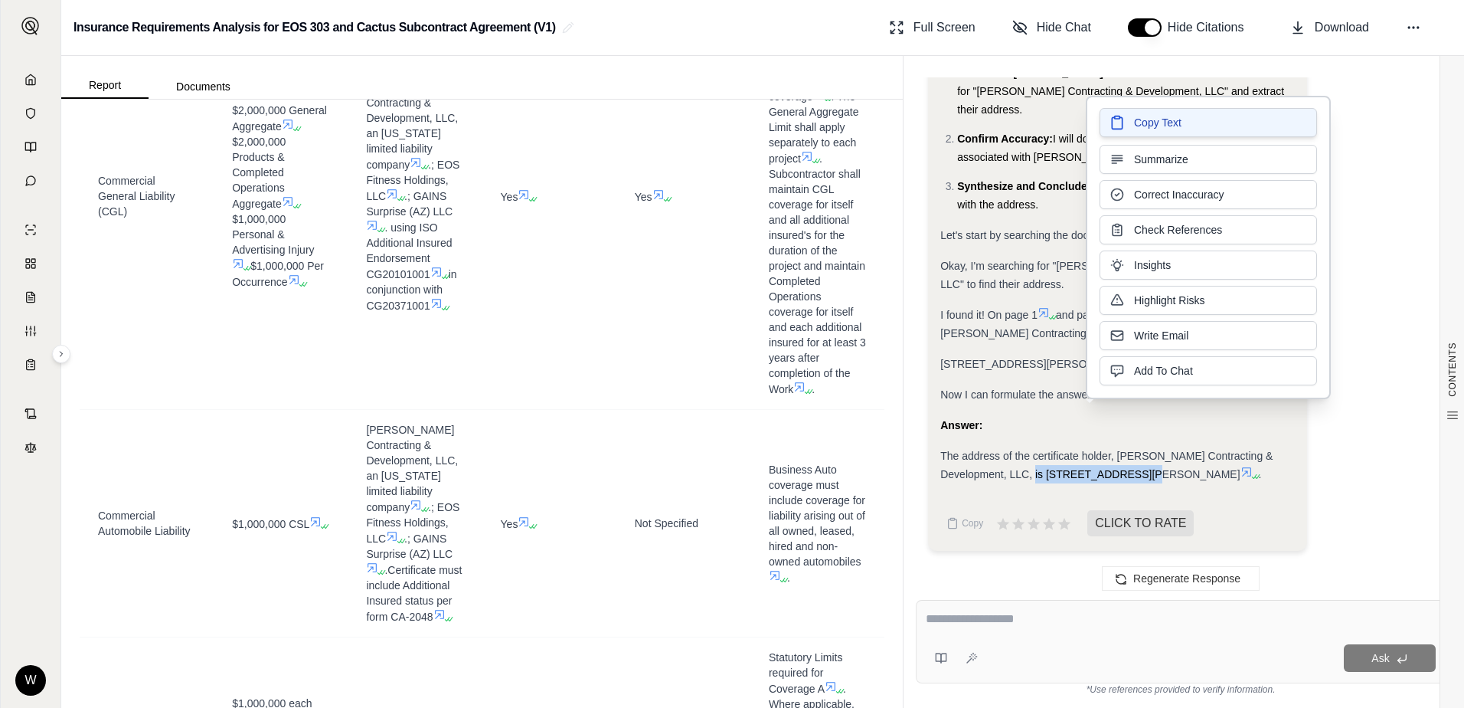
click at [1205, 126] on button "Copy Text" at bounding box center [1209, 122] width 218 height 29
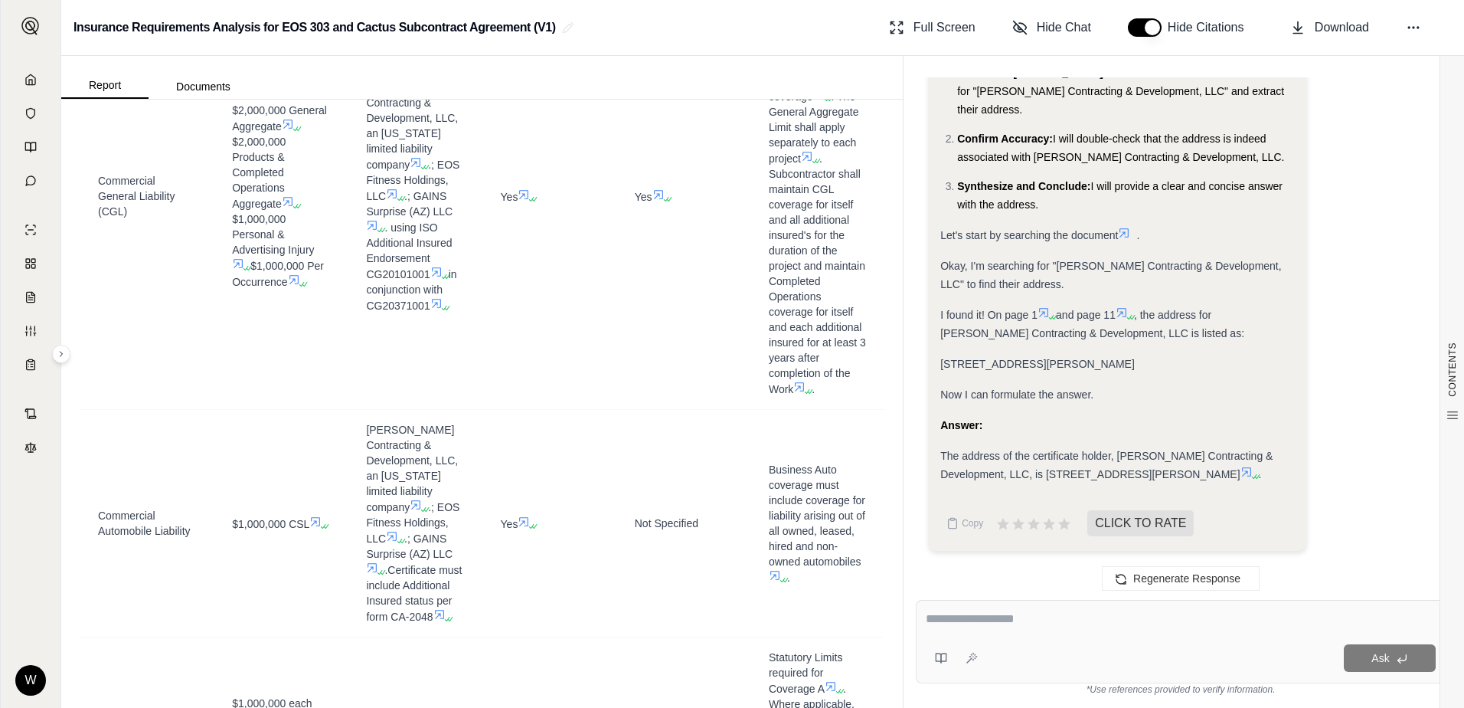
click at [1113, 630] on div at bounding box center [1181, 622] width 510 height 24
click at [1077, 616] on textarea at bounding box center [1181, 619] width 510 height 18
type textarea "**********"
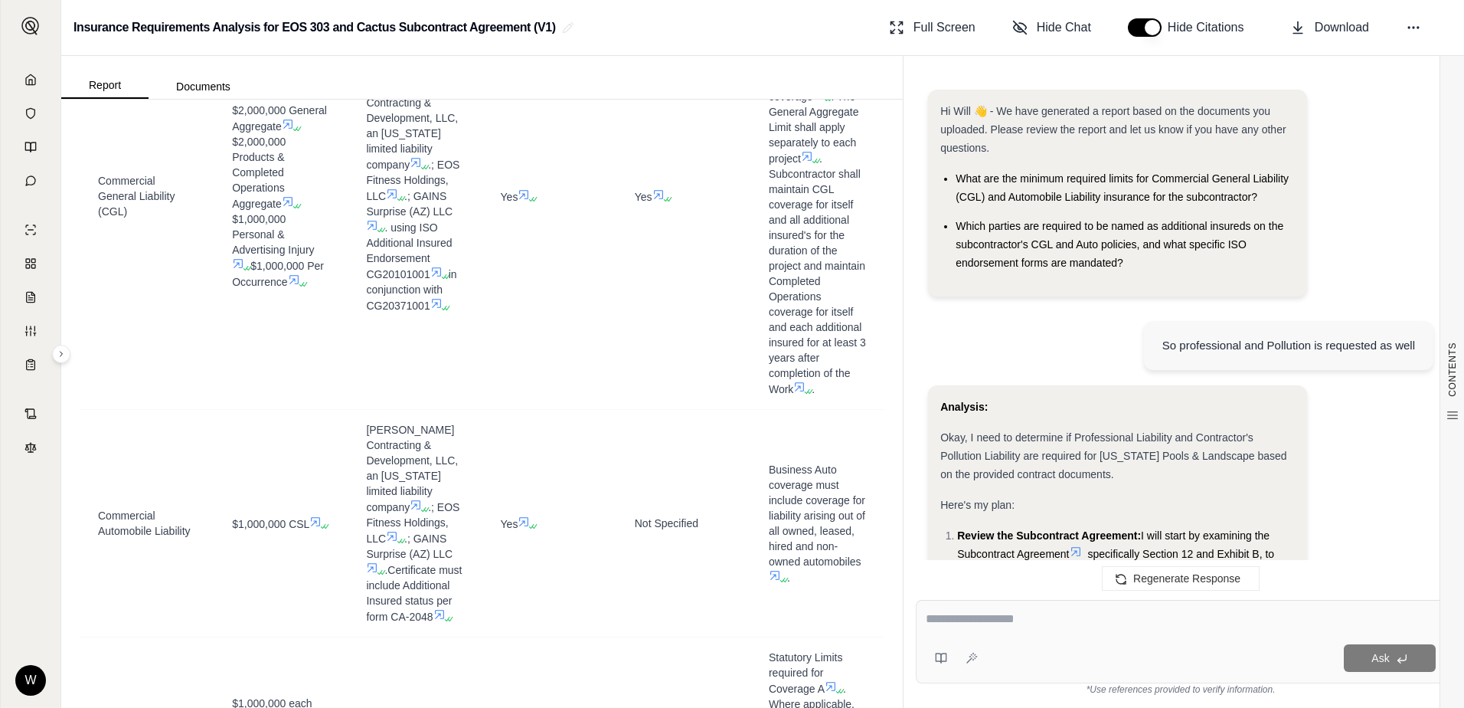
scroll to position [6557, 0]
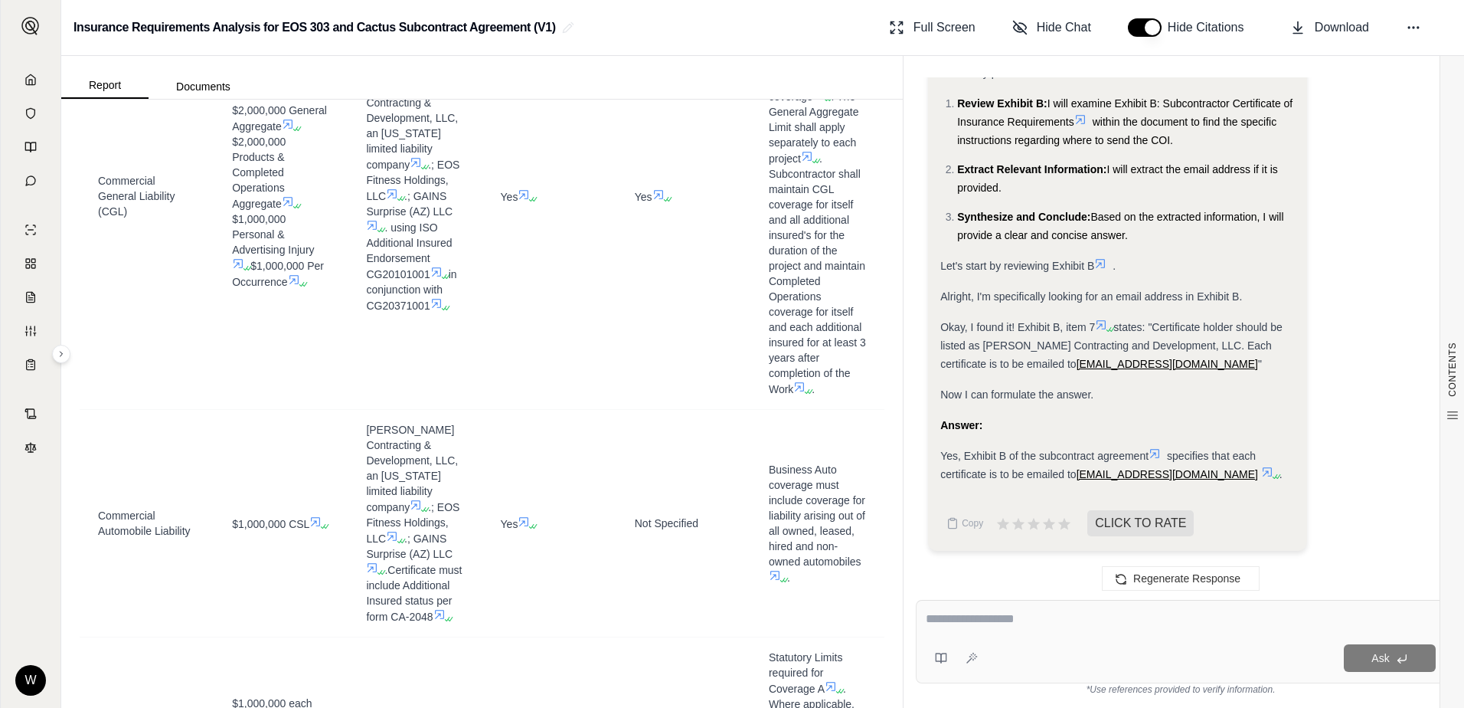
drag, startPoint x: 1117, startPoint y: 474, endPoint x: 1250, endPoint y: 520, distance: 141.0
click at [1250, 520] on div "Copy CLICK TO RATE" at bounding box center [1117, 523] width 355 height 31
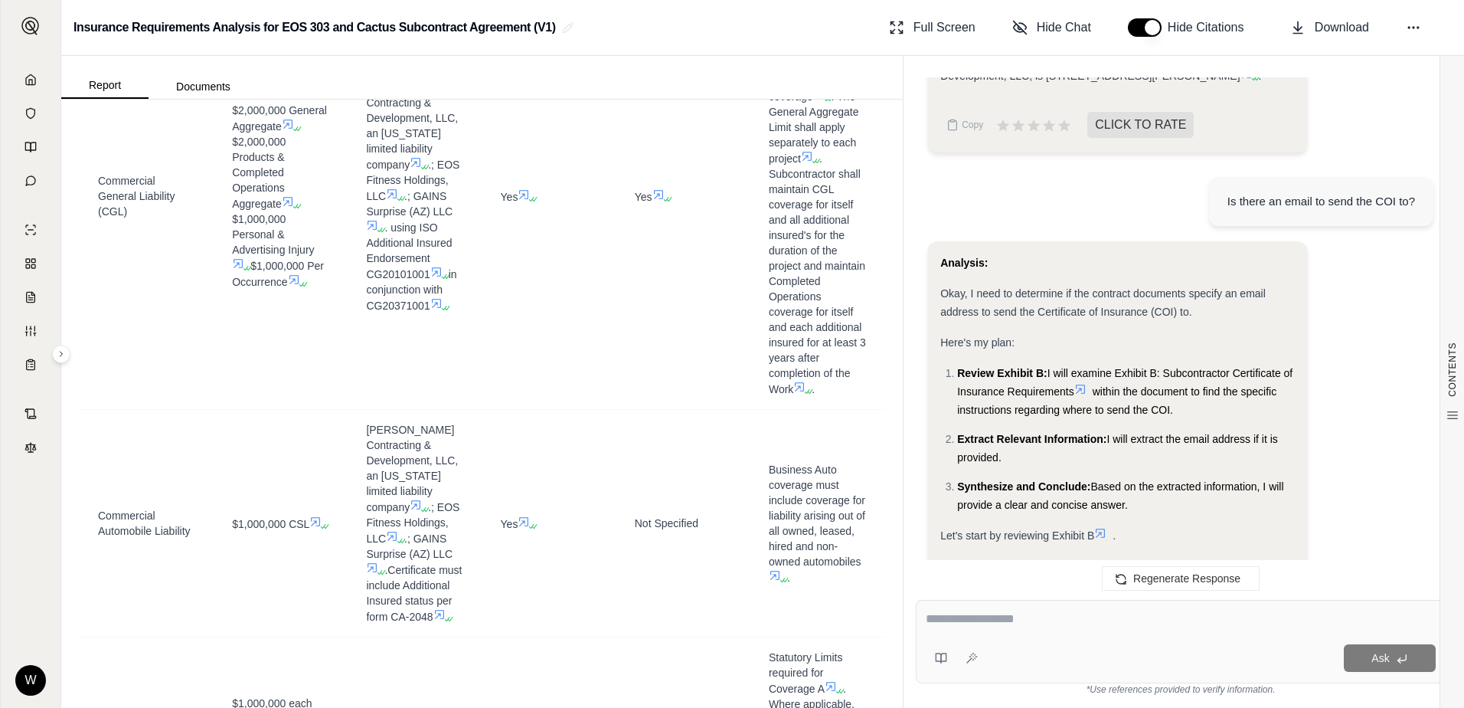
scroll to position [6020, 0]
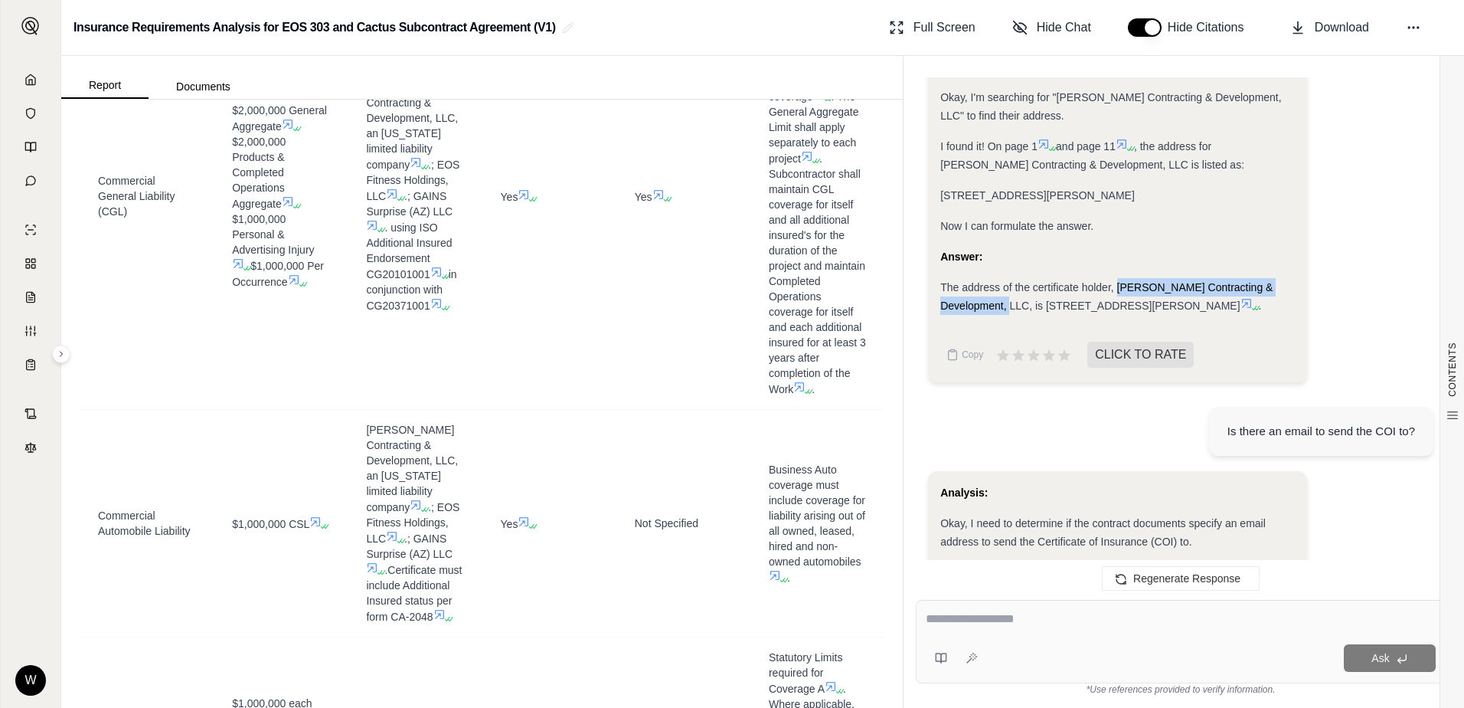
drag, startPoint x: 1117, startPoint y: 303, endPoint x: 1028, endPoint y: 328, distance: 93.1
click at [1028, 312] on span "The address of the certificate holder, Fairbank's Contracting & Development, LL…" at bounding box center [1106, 296] width 332 height 31
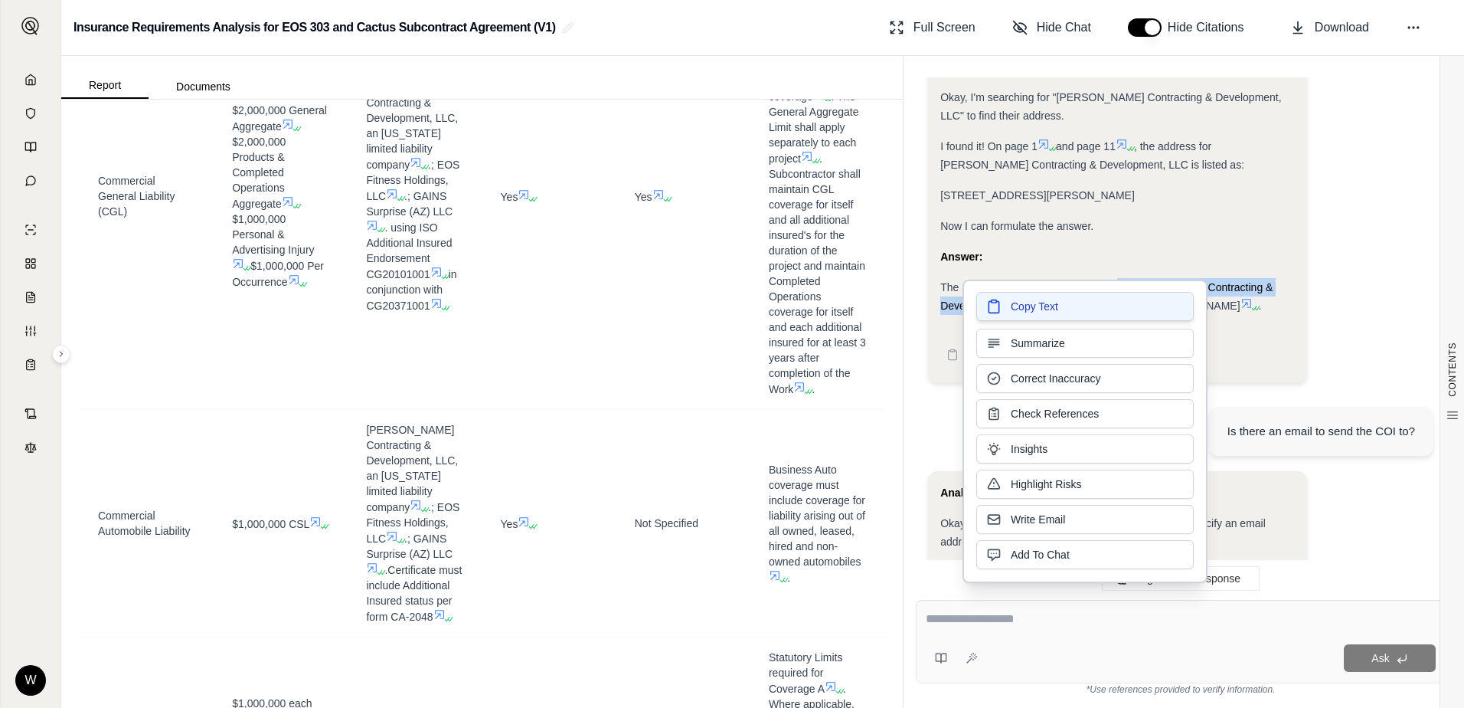
drag, startPoint x: 1028, startPoint y: 328, endPoint x: 1096, endPoint y: 310, distance: 70.4
click at [1096, 310] on button "Copy Text" at bounding box center [1085, 306] width 218 height 29
